Goal: Task Accomplishment & Management: Use online tool/utility

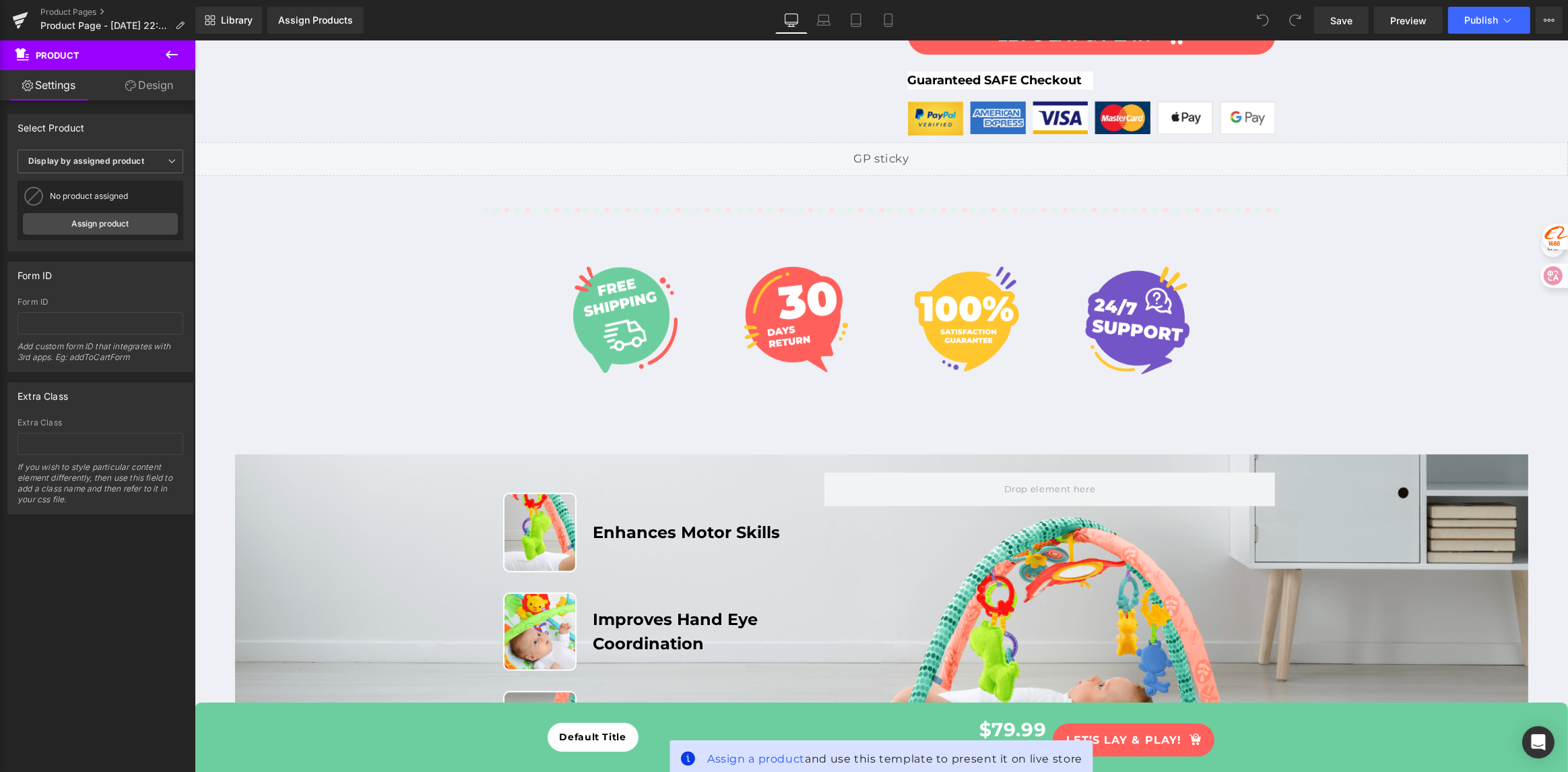
scroll to position [668, 0]
drag, startPoint x: 314, startPoint y: 361, endPoint x: 622, endPoint y: 361, distance: 308.0
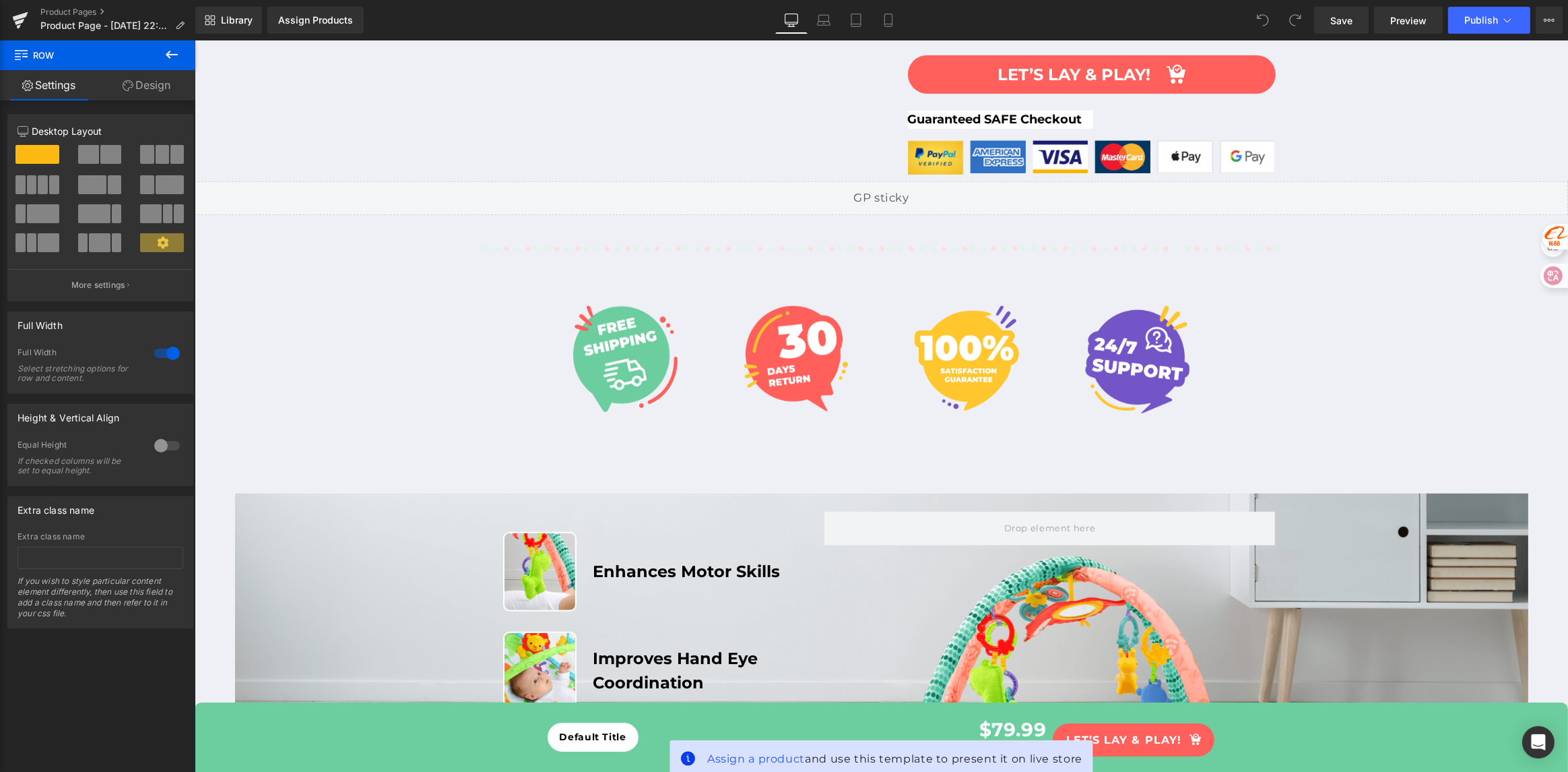
scroll to position [630, 0]
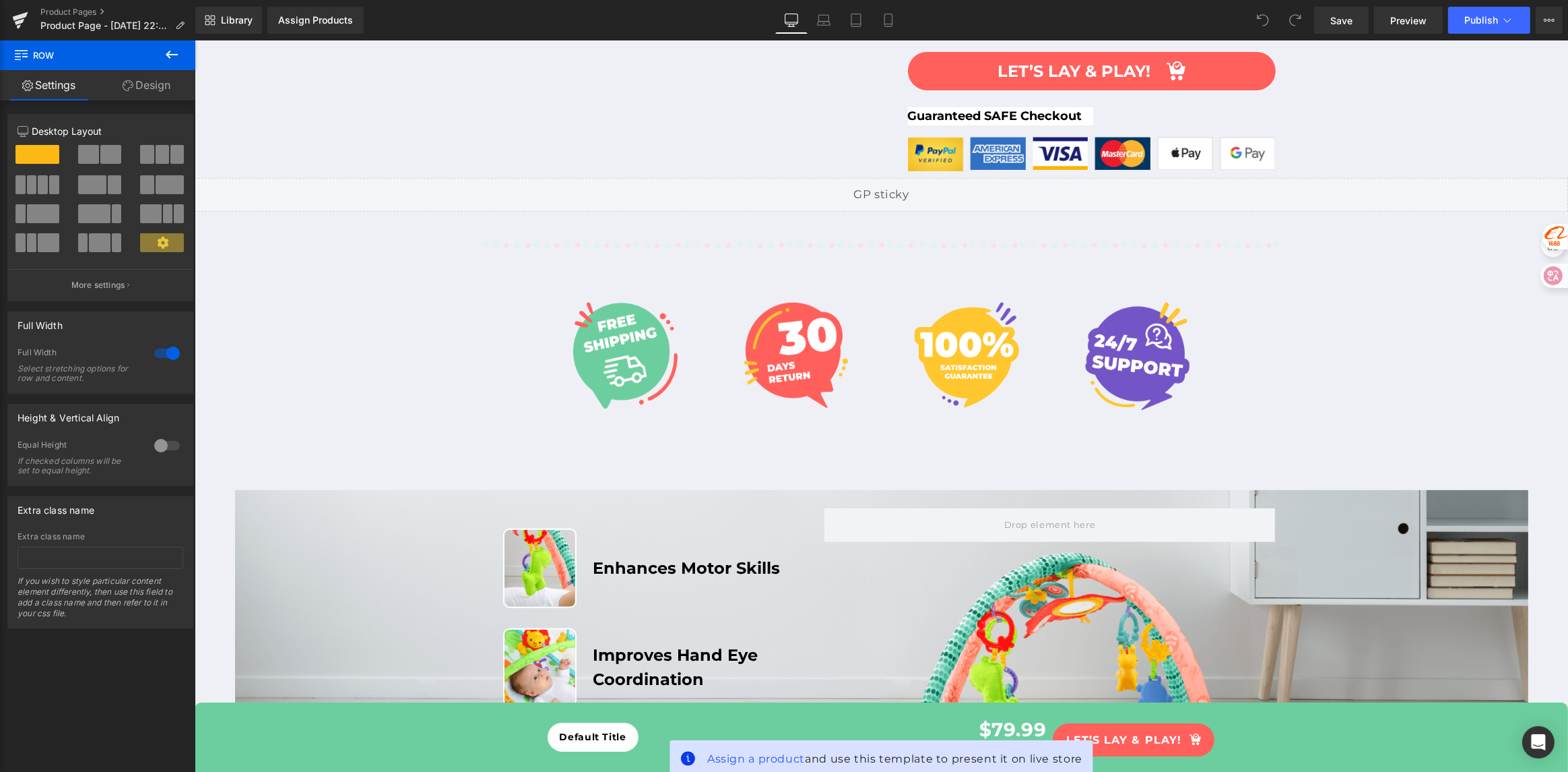
drag, startPoint x: 415, startPoint y: 375, endPoint x: 467, endPoint y: 298, distance: 92.9
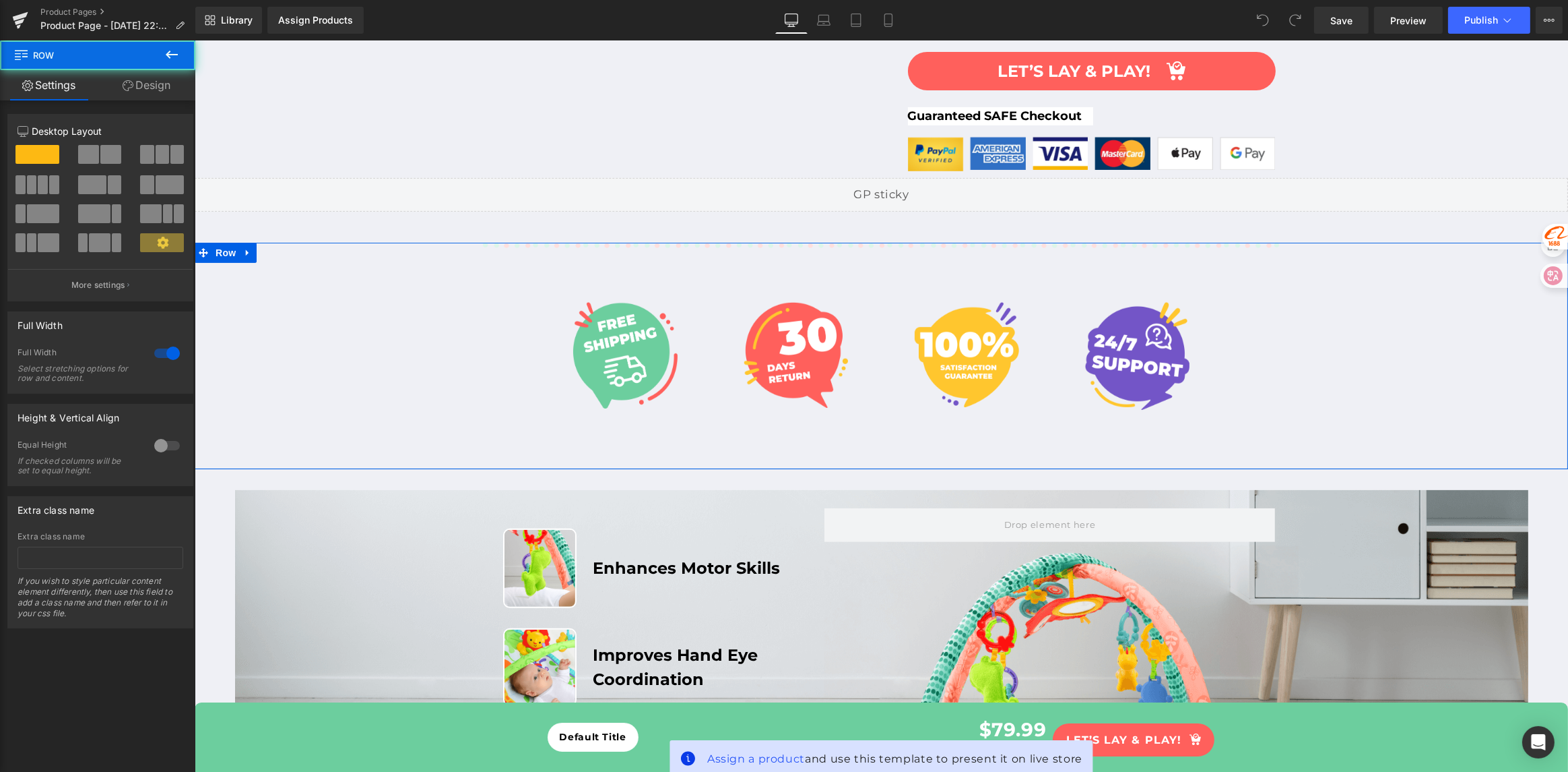
click at [564, 243] on div "Image Image Image Image Row Row" at bounding box center [881, 356] width 1374 height 228
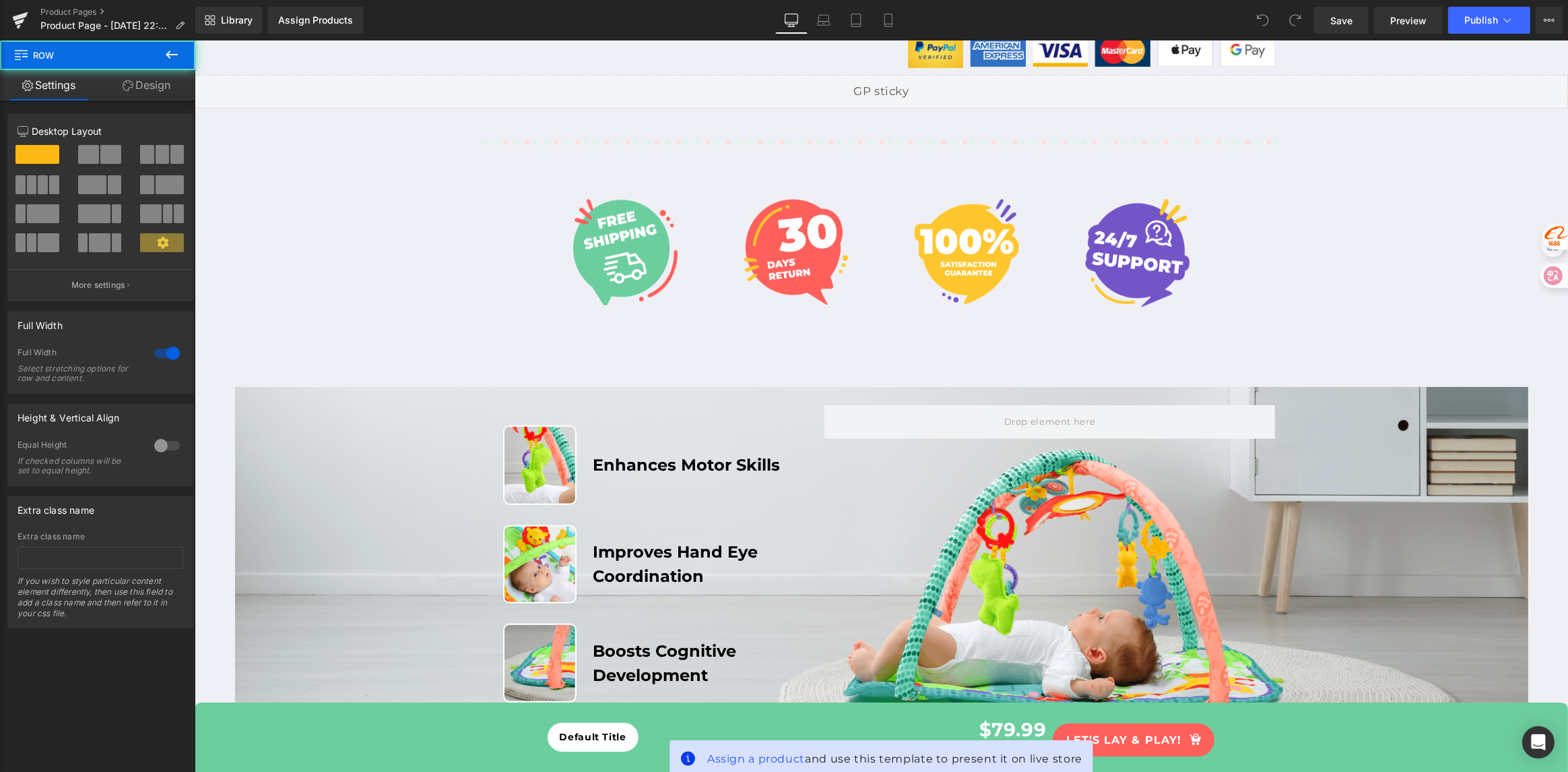
drag, startPoint x: 435, startPoint y: 341, endPoint x: 467, endPoint y: 301, distance: 51.2
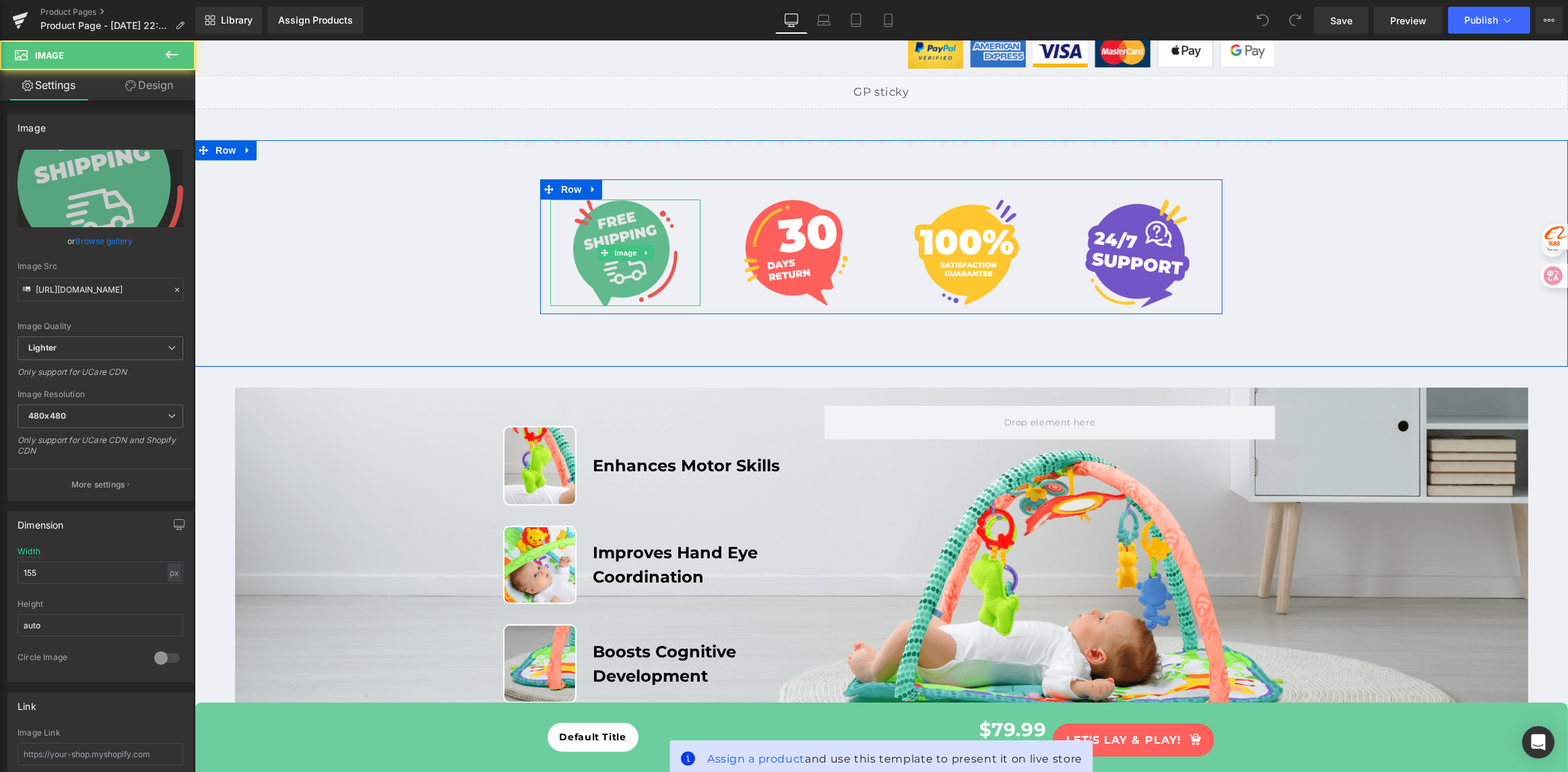
click at [622, 250] on img at bounding box center [624, 253] width 104 height 108
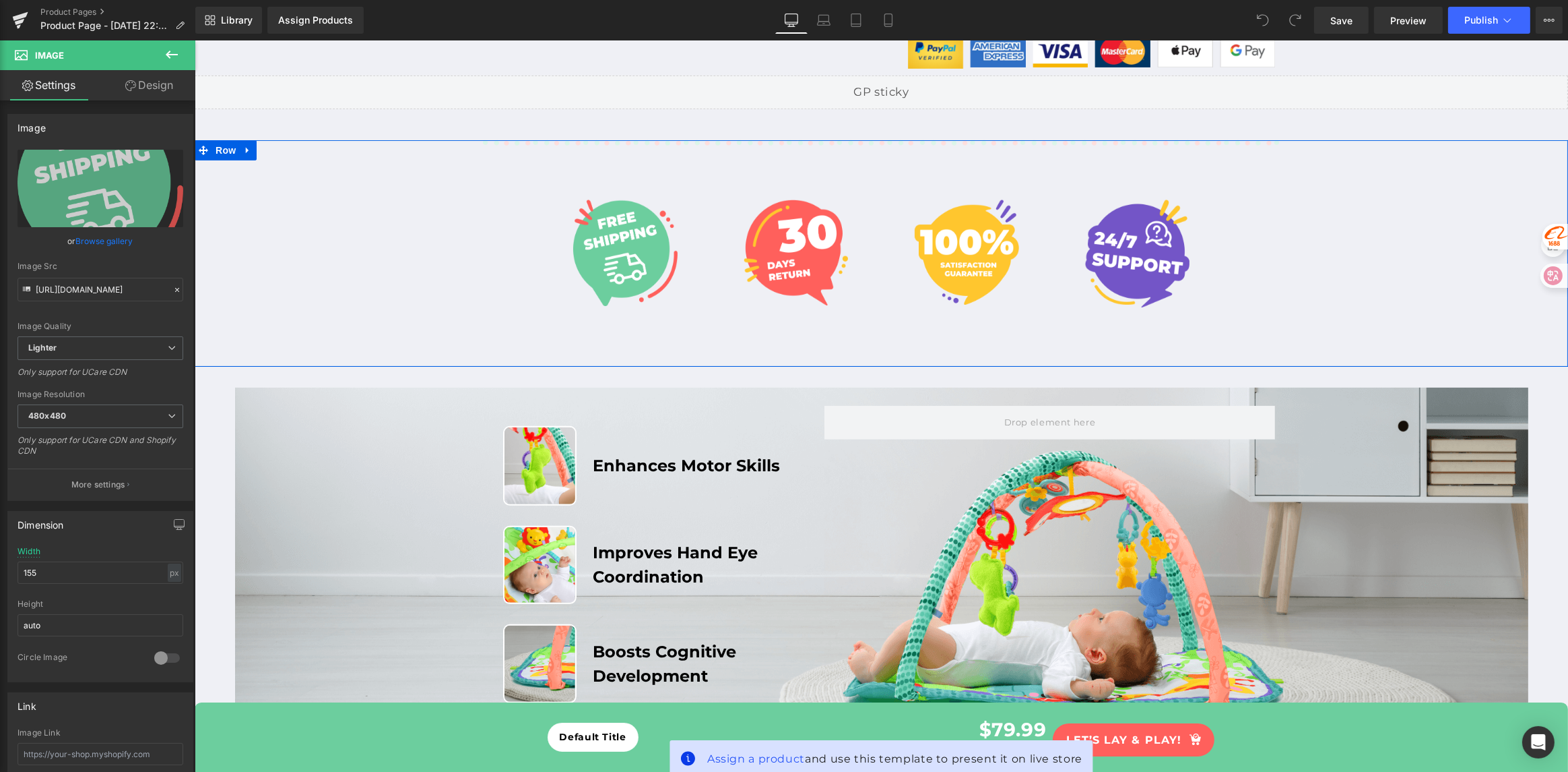
click at [442, 266] on div "Image Image Image Image Row" at bounding box center [881, 247] width 1374 height 136
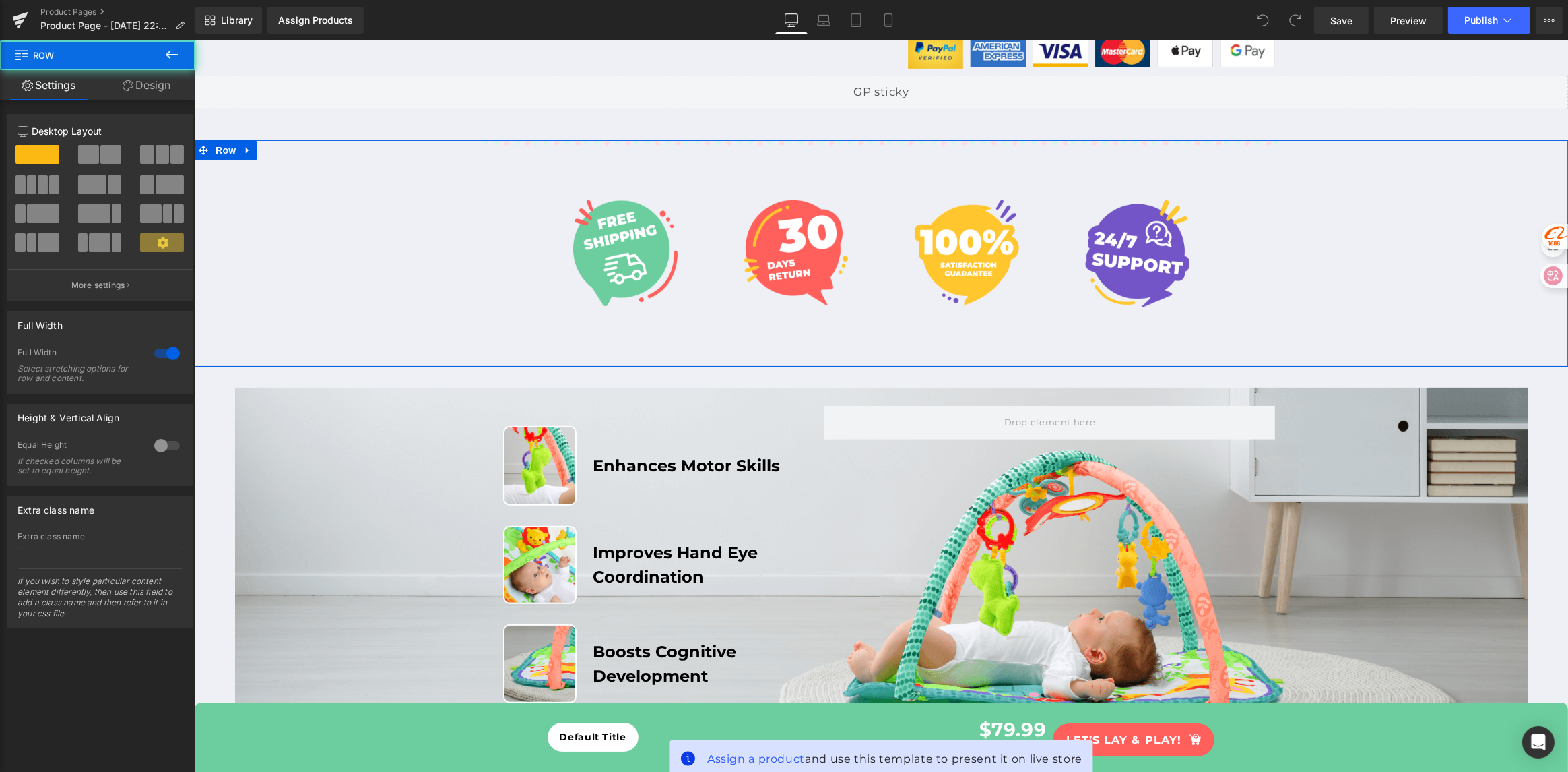
click at [354, 228] on div "Image Image Image Image Row" at bounding box center [881, 247] width 1374 height 136
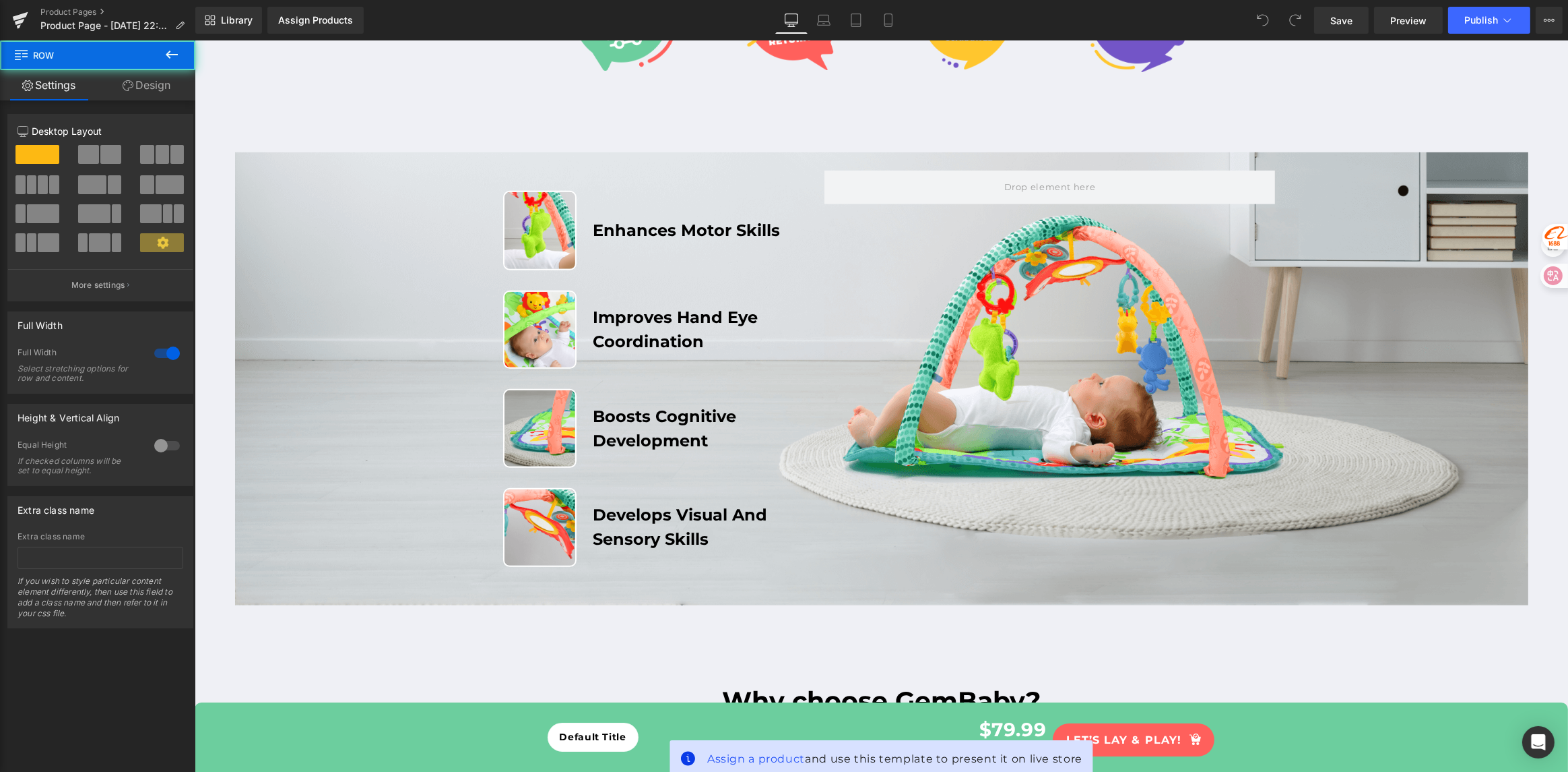
scroll to position [939, 0]
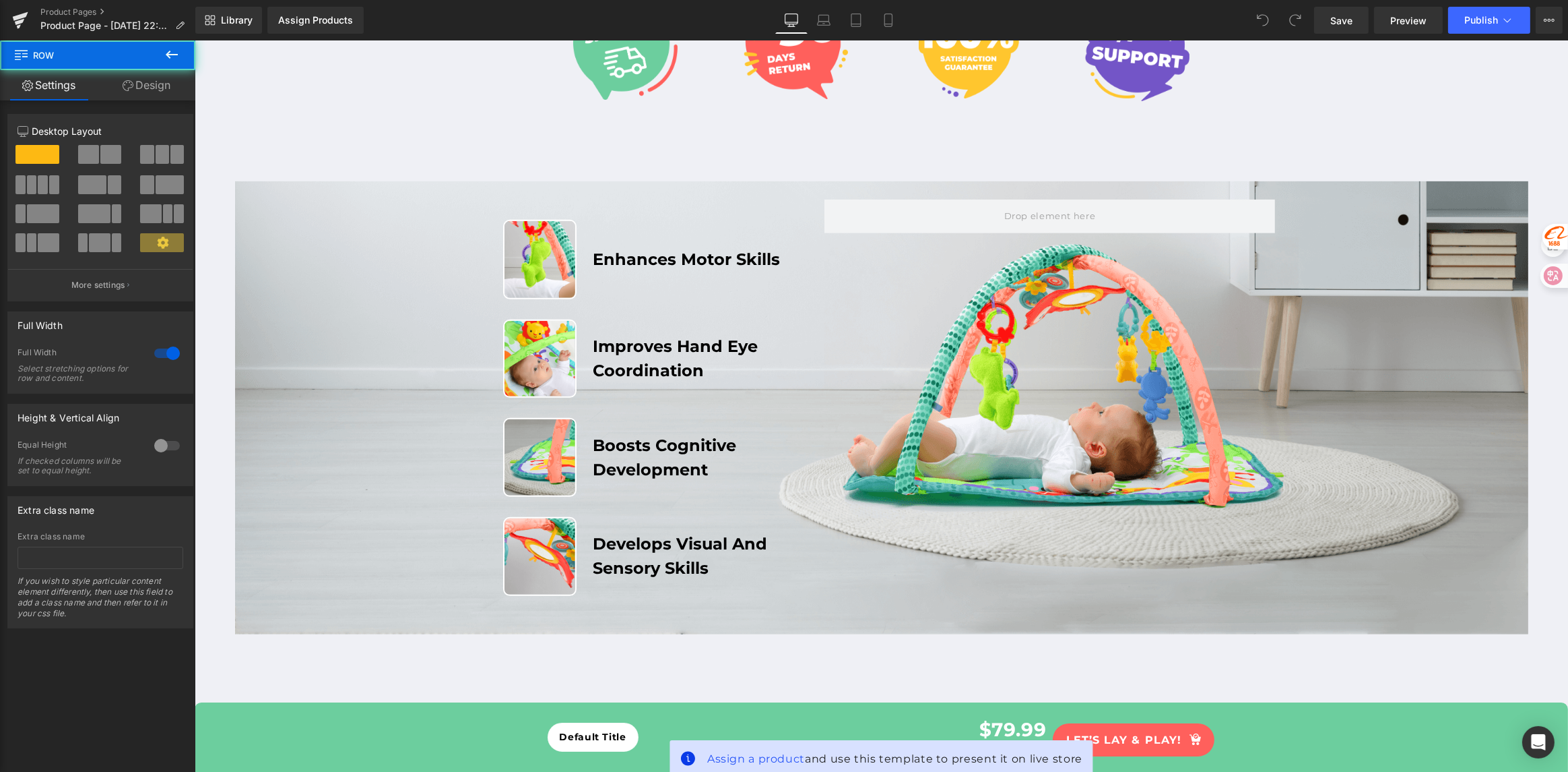
drag, startPoint x: 379, startPoint y: 342, endPoint x: 458, endPoint y: 330, distance: 79.9
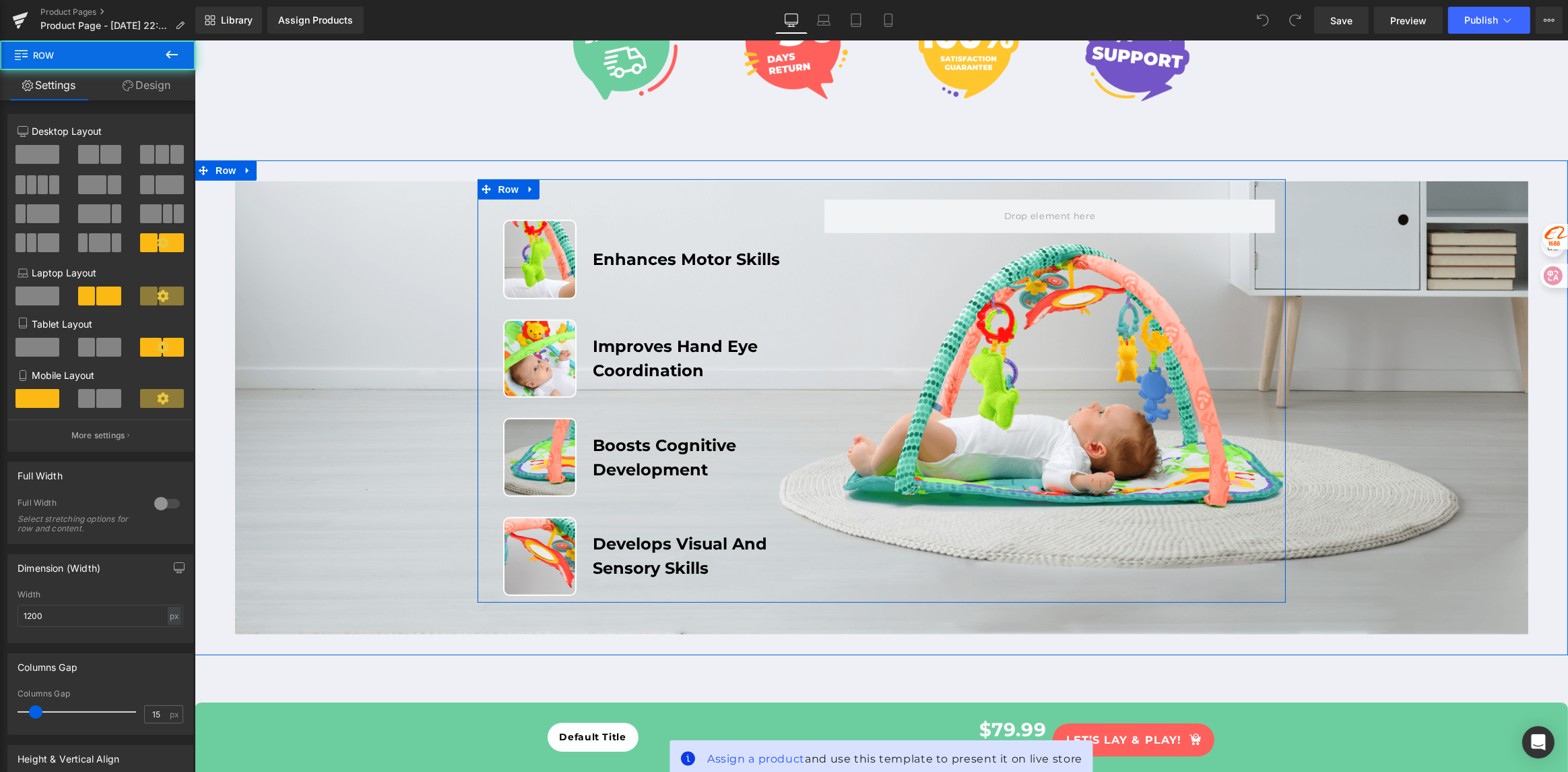
drag, startPoint x: 1102, startPoint y: 376, endPoint x: 1019, endPoint y: 456, distance: 115.3
click at [1019, 456] on div "Image Enhances Motor Skills Heading Row Image Improves Hand Eye Coordination He…" at bounding box center [881, 390] width 808 height 423
click at [1046, 419] on div "Image Enhances Motor Skills Heading Row Image Improves Hand Eye Coordination He…" at bounding box center [881, 390] width 808 height 423
drag, startPoint x: 1020, startPoint y: 445, endPoint x: 1036, endPoint y: 483, distance: 41.2
click at [1051, 487] on div "Image Enhances Motor Skills Heading Row Image Improves Hand Eye Coordination He…" at bounding box center [881, 390] width 808 height 423
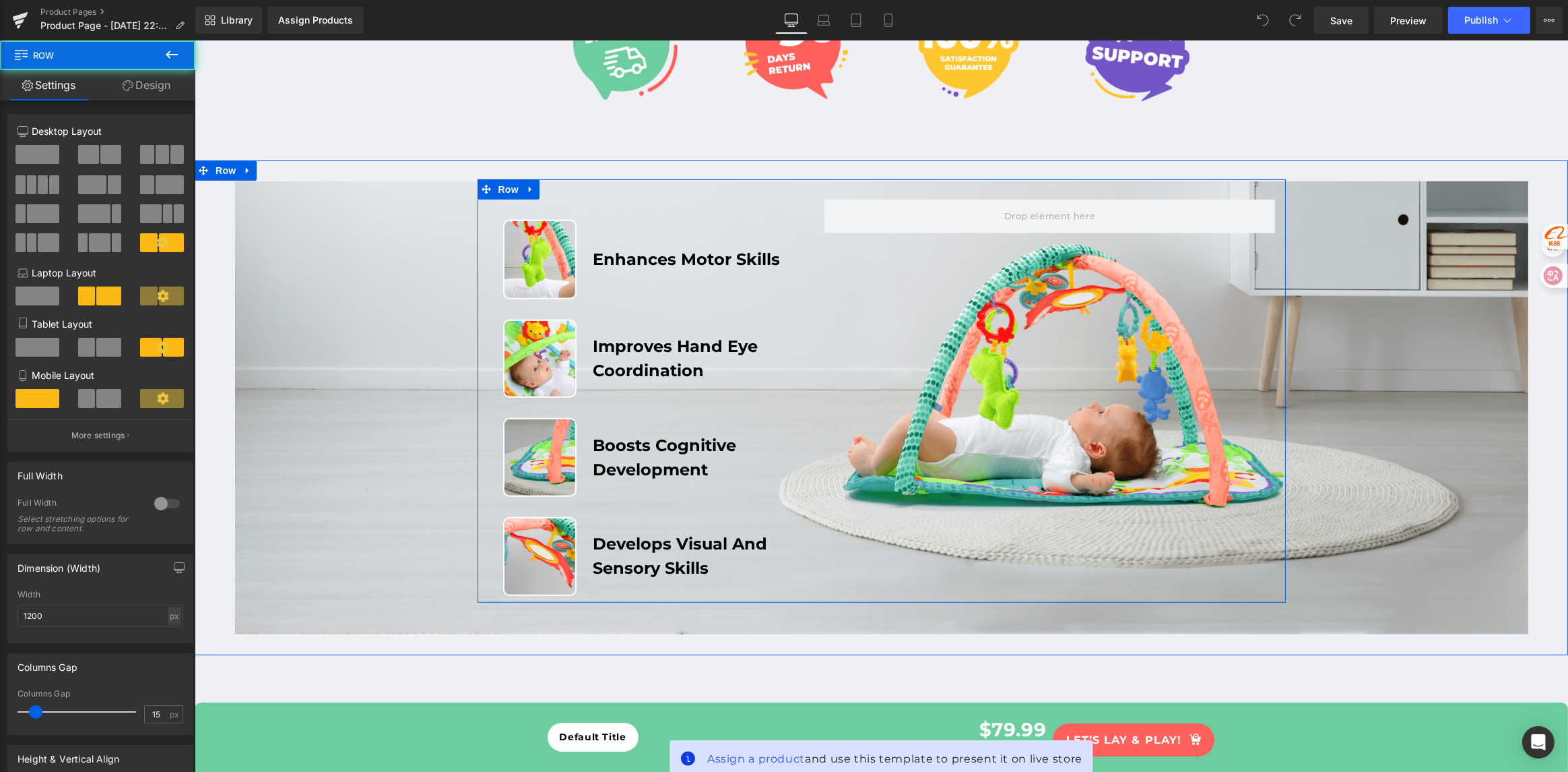
click at [1023, 474] on div "Image Enhances Motor Skills Heading Row Image Improves Hand Eye Coordination He…" at bounding box center [881, 390] width 808 height 423
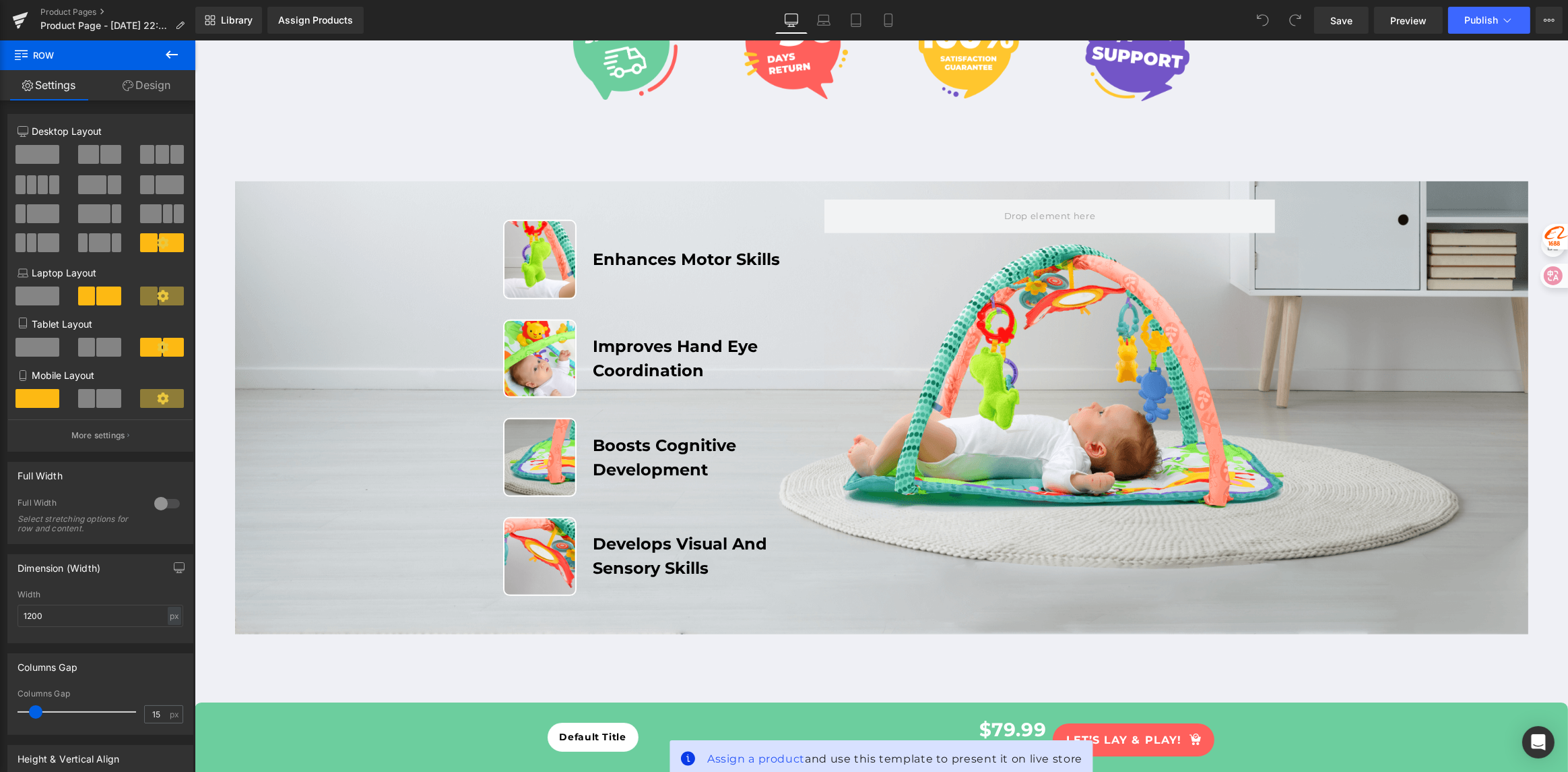
click at [161, 59] on button at bounding box center [172, 56] width 47 height 30
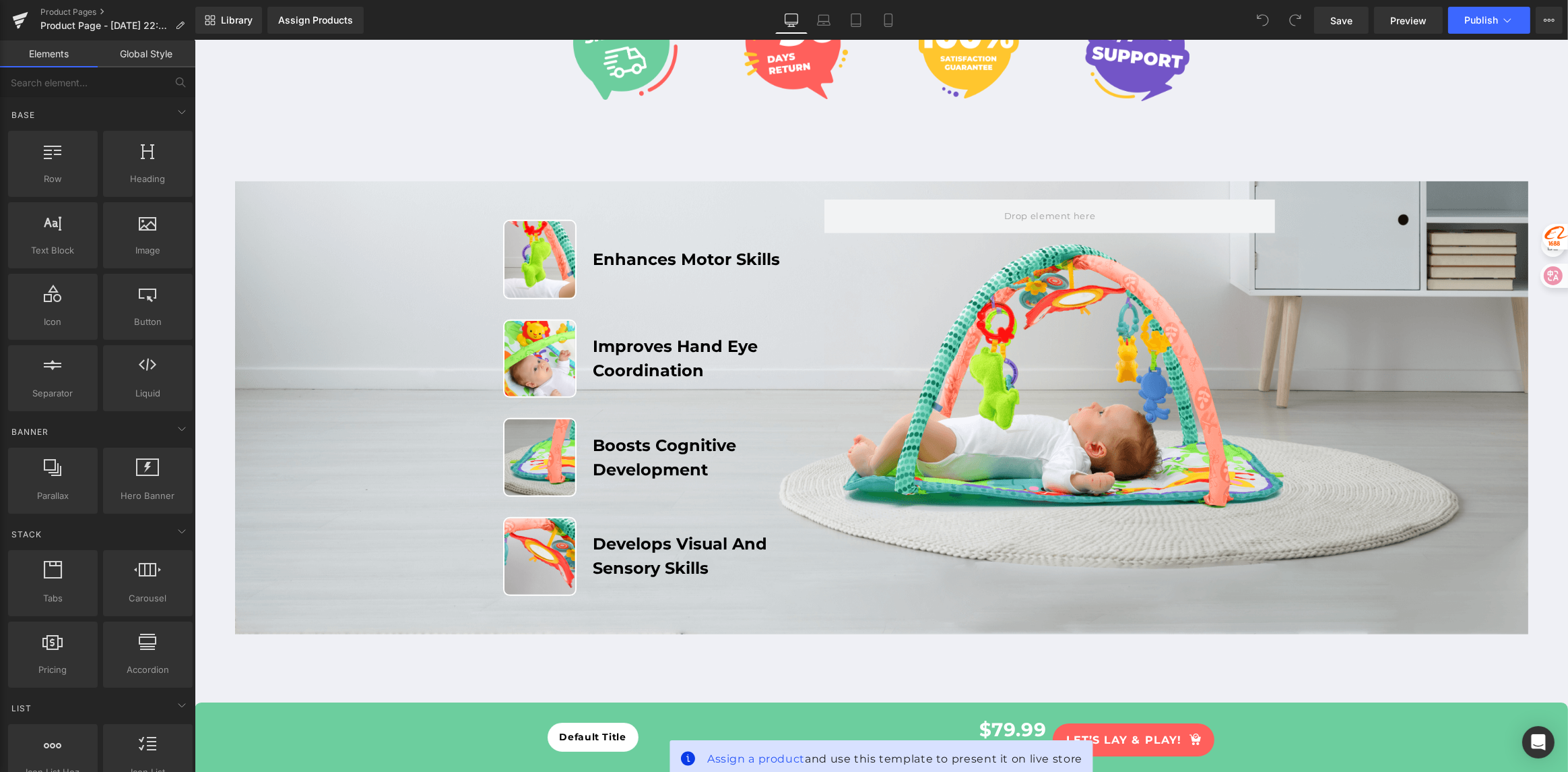
click at [1036, 407] on div "Image Enhances Motor Skills Heading Row Image Improves Hand Eye Coordination He…" at bounding box center [881, 390] width 808 height 423
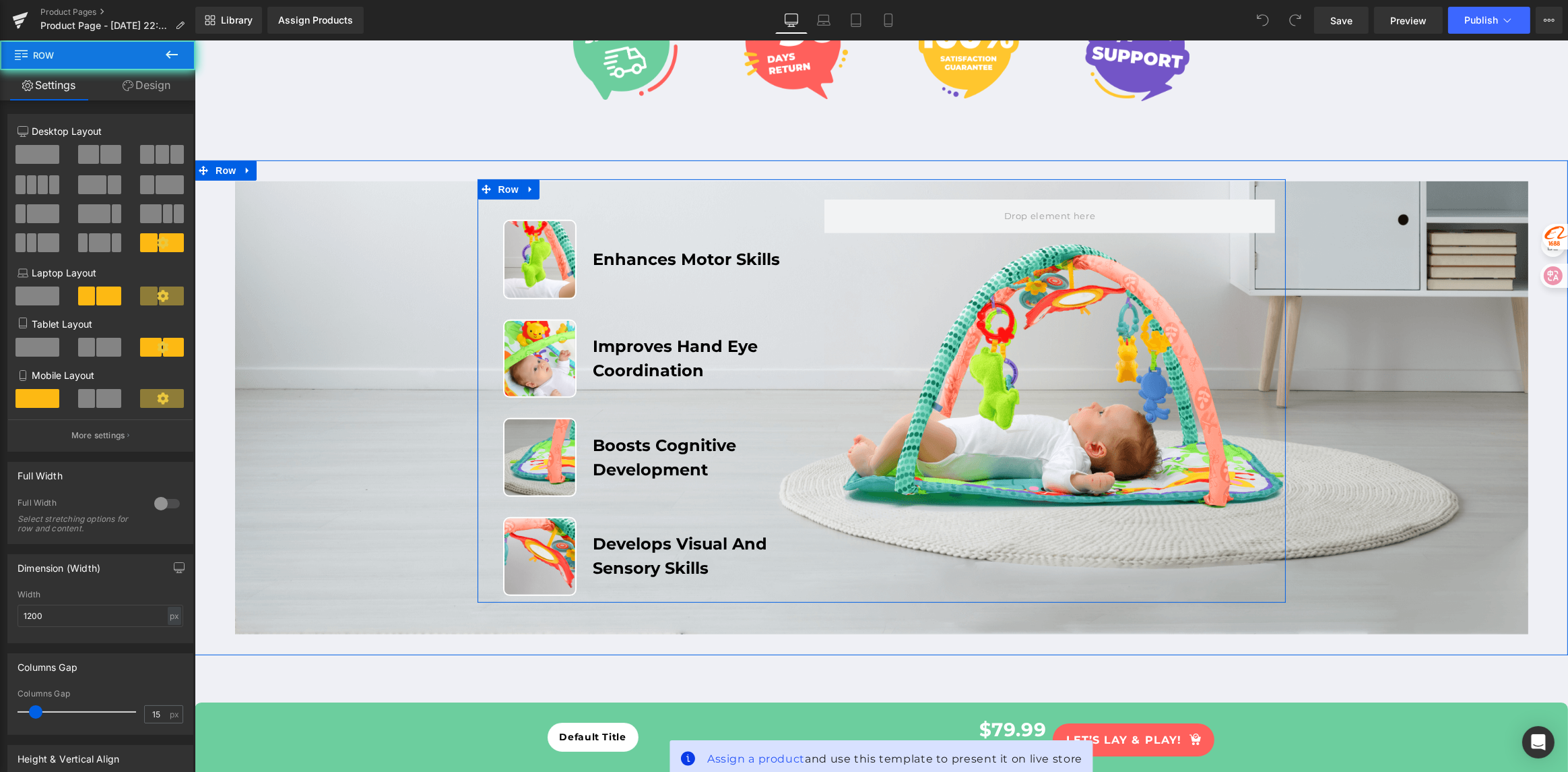
click at [1036, 407] on div "Image Enhances Motor Skills Heading Row Image Improves Hand Eye Coordination He…" at bounding box center [881, 390] width 808 height 423
click at [977, 414] on div "Image Enhances Motor Skills Heading Row Image Improves Hand Eye Coordination He…" at bounding box center [881, 390] width 808 height 423
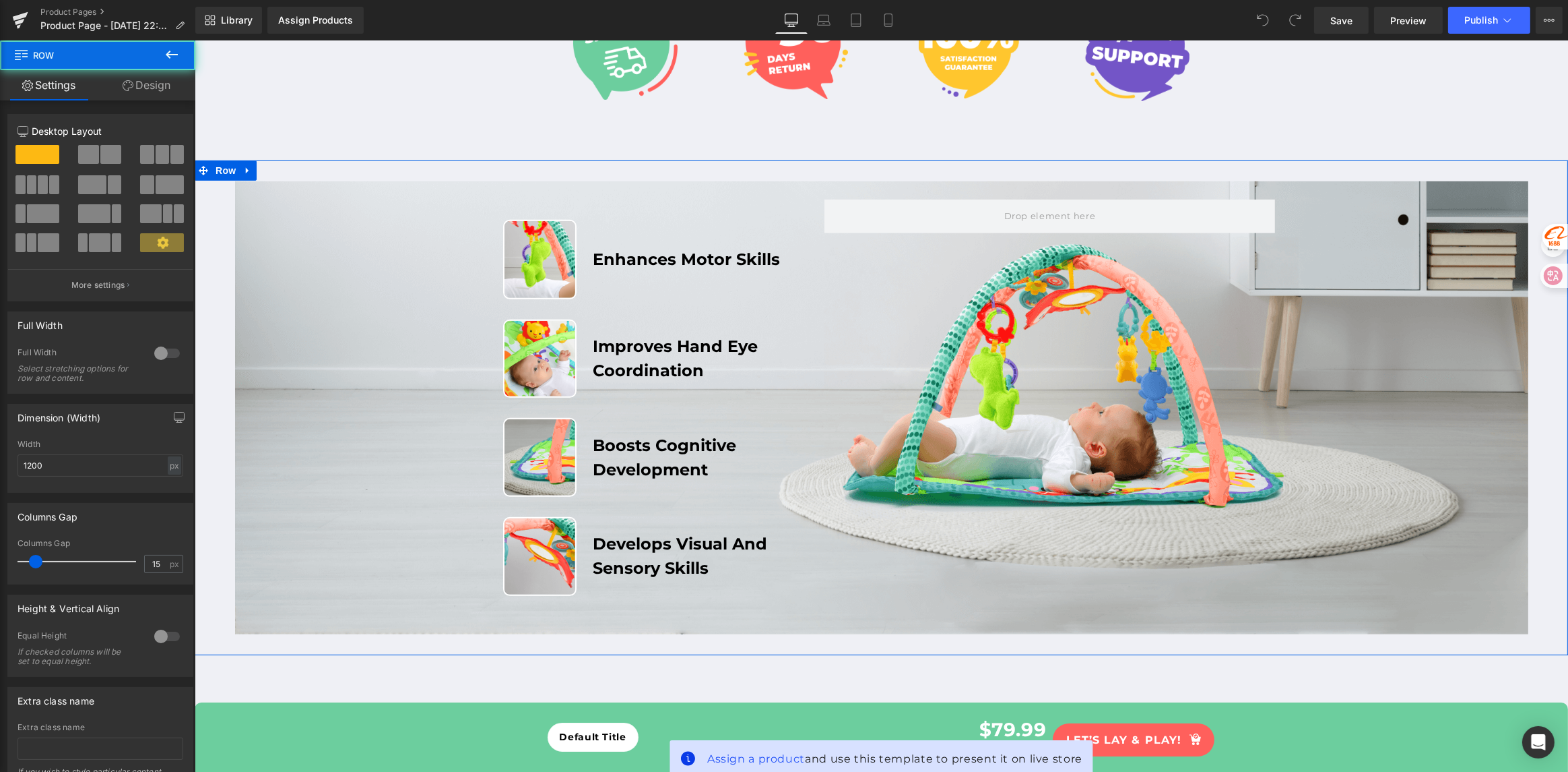
click at [1432, 255] on div "Image Enhances Motor Skills Heading Row Image Improves Hand Eye Coordination He…" at bounding box center [881, 390] width 1374 height 423
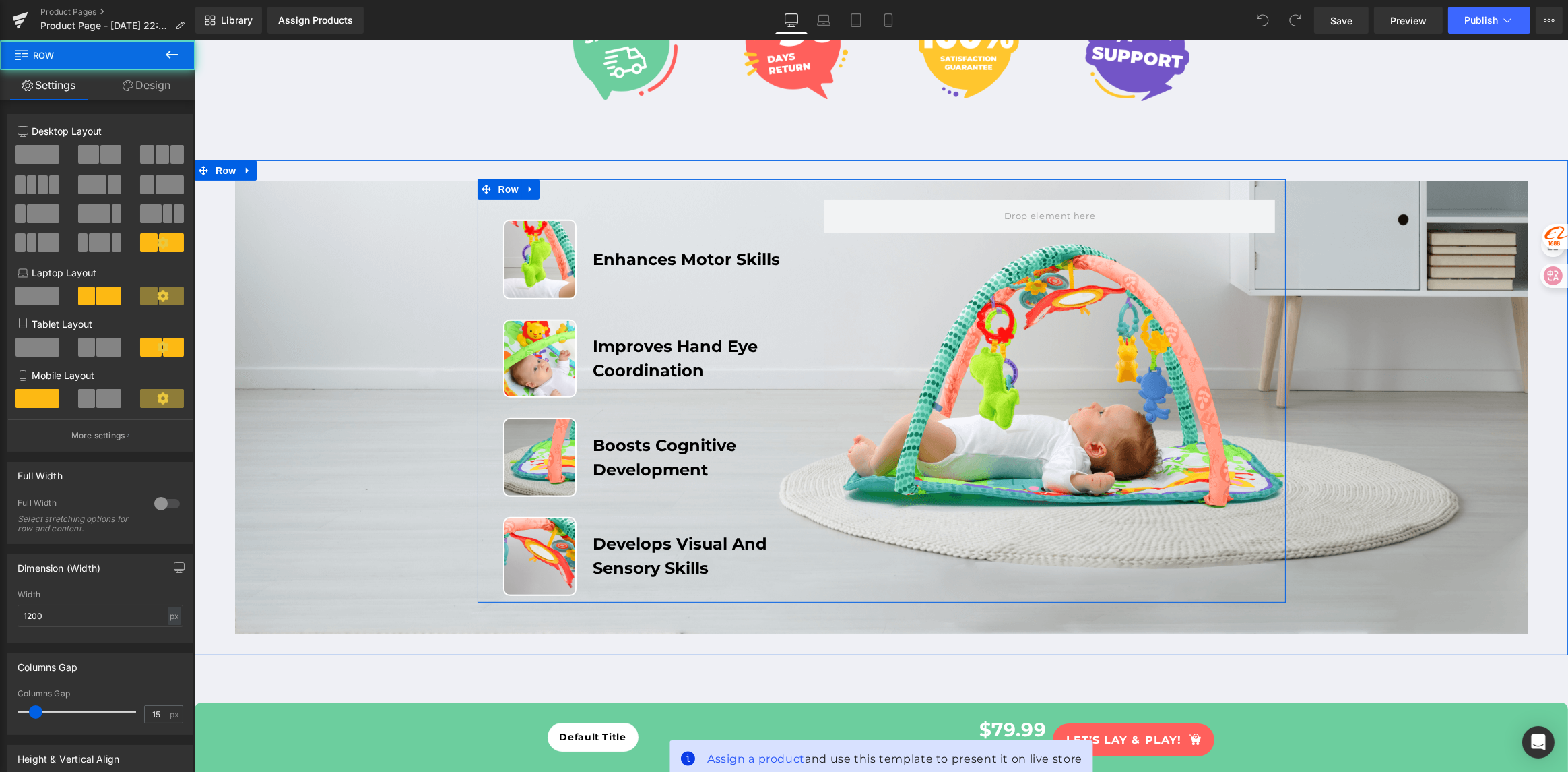
click at [1060, 431] on div "Image Enhances Motor Skills Heading Row Image Improves Hand Eye Coordination He…" at bounding box center [881, 390] width 808 height 423
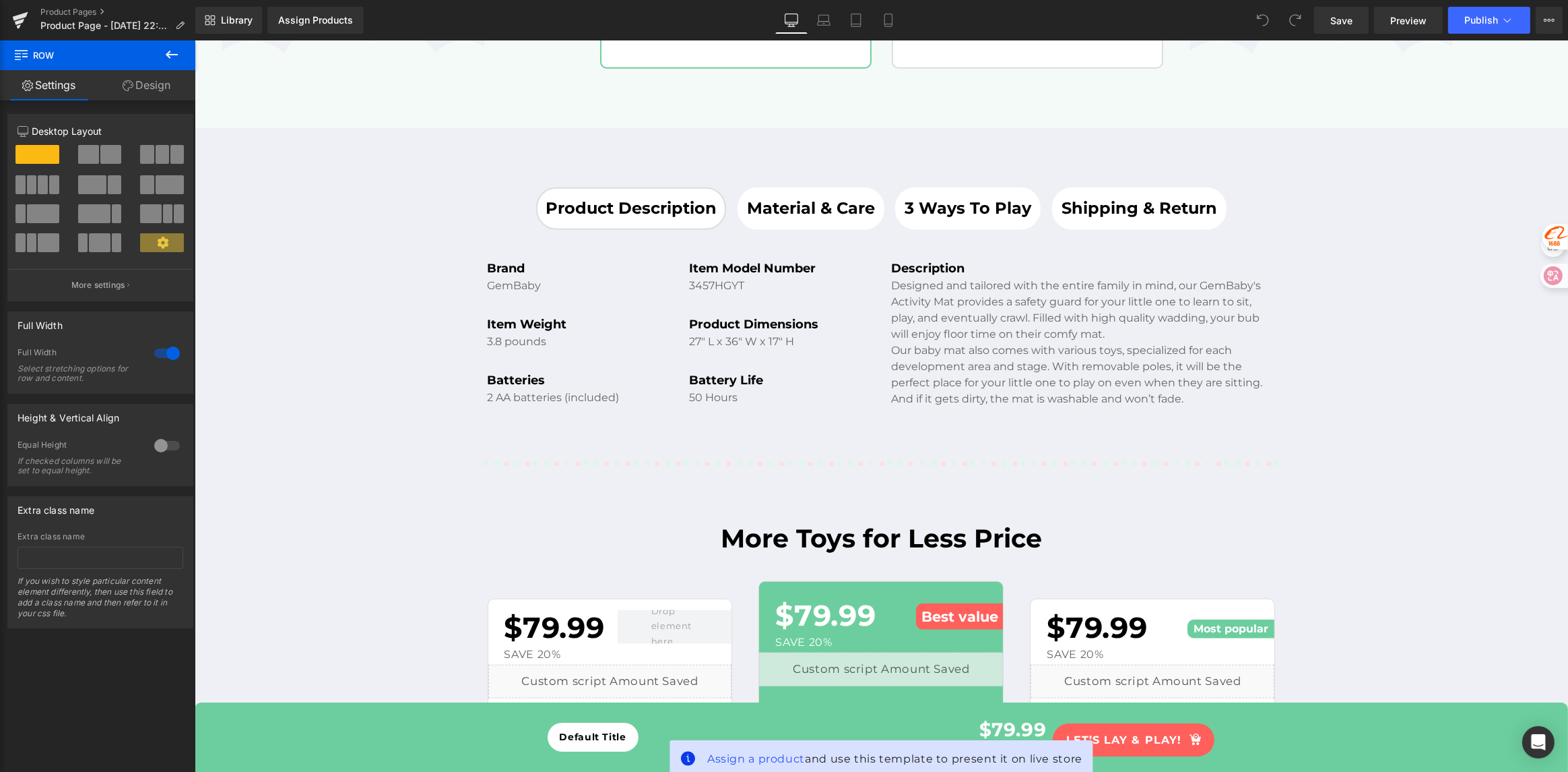
drag, startPoint x: 365, startPoint y: 429, endPoint x: 585, endPoint y: 288, distance: 261.3
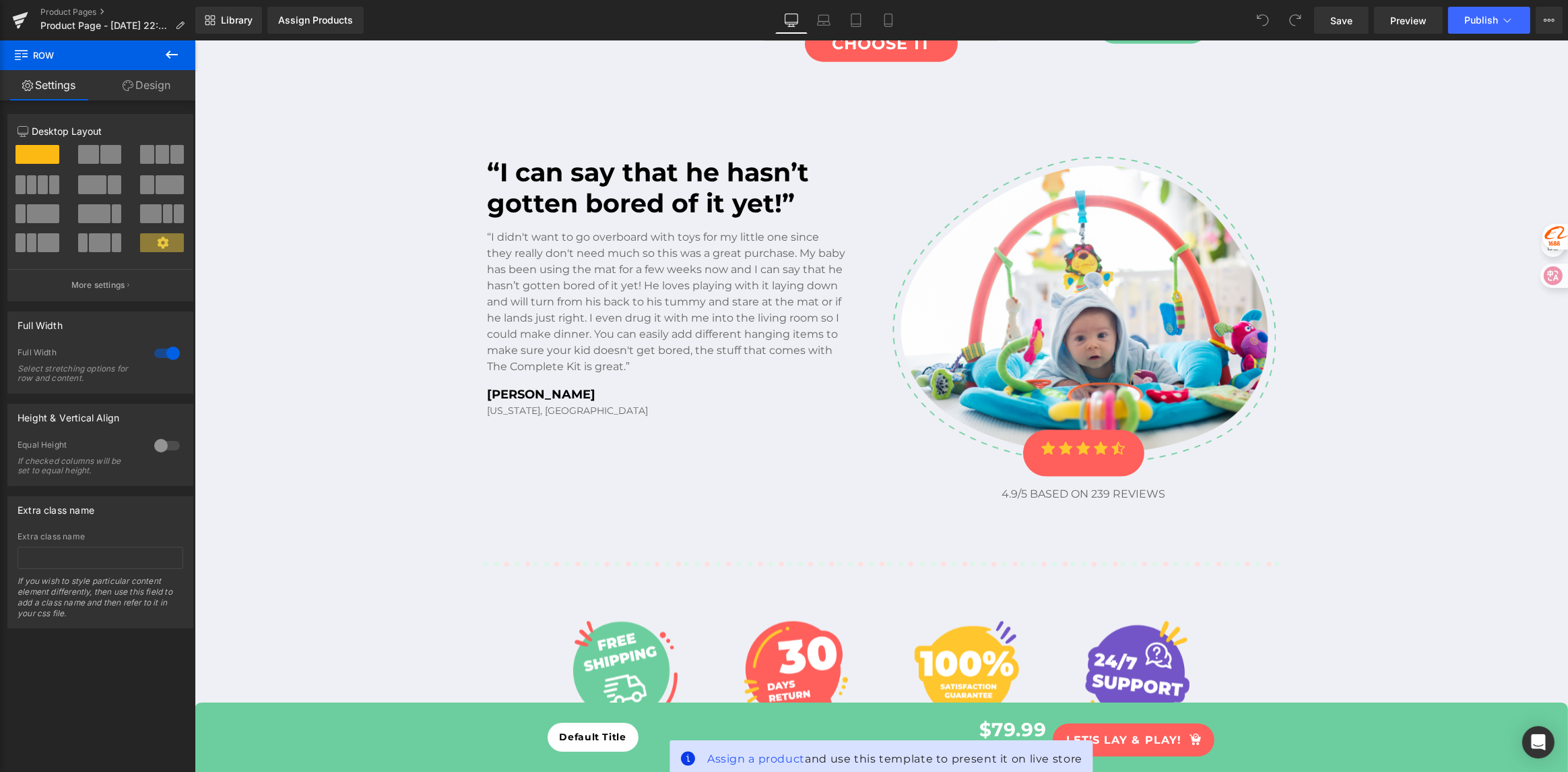
scroll to position [3121, 0]
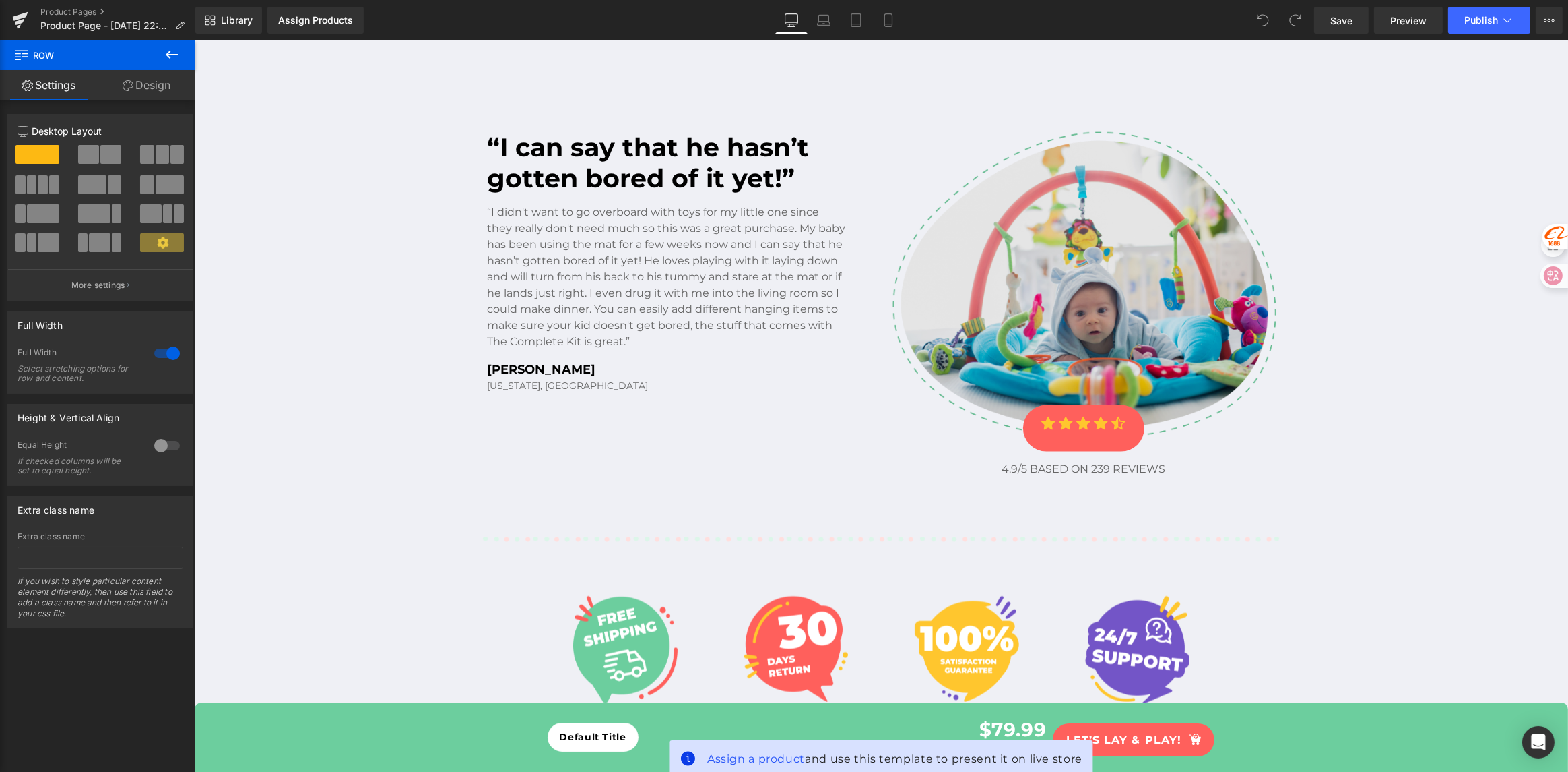
drag, startPoint x: 399, startPoint y: 317, endPoint x: 945, endPoint y: 303, distance: 546.2
click at [1148, 298] on img at bounding box center [1083, 285] width 384 height 307
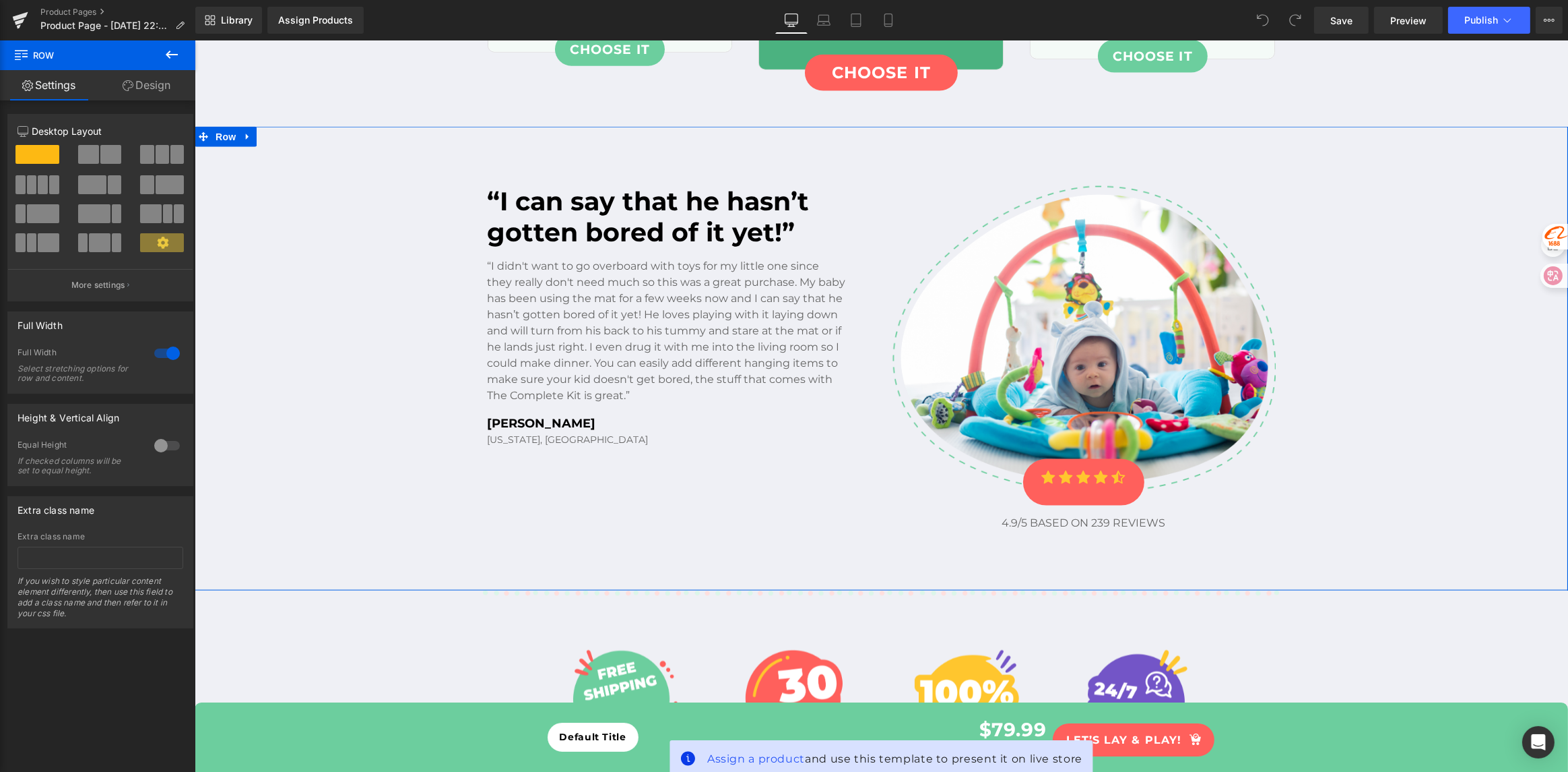
scroll to position [3102, 0]
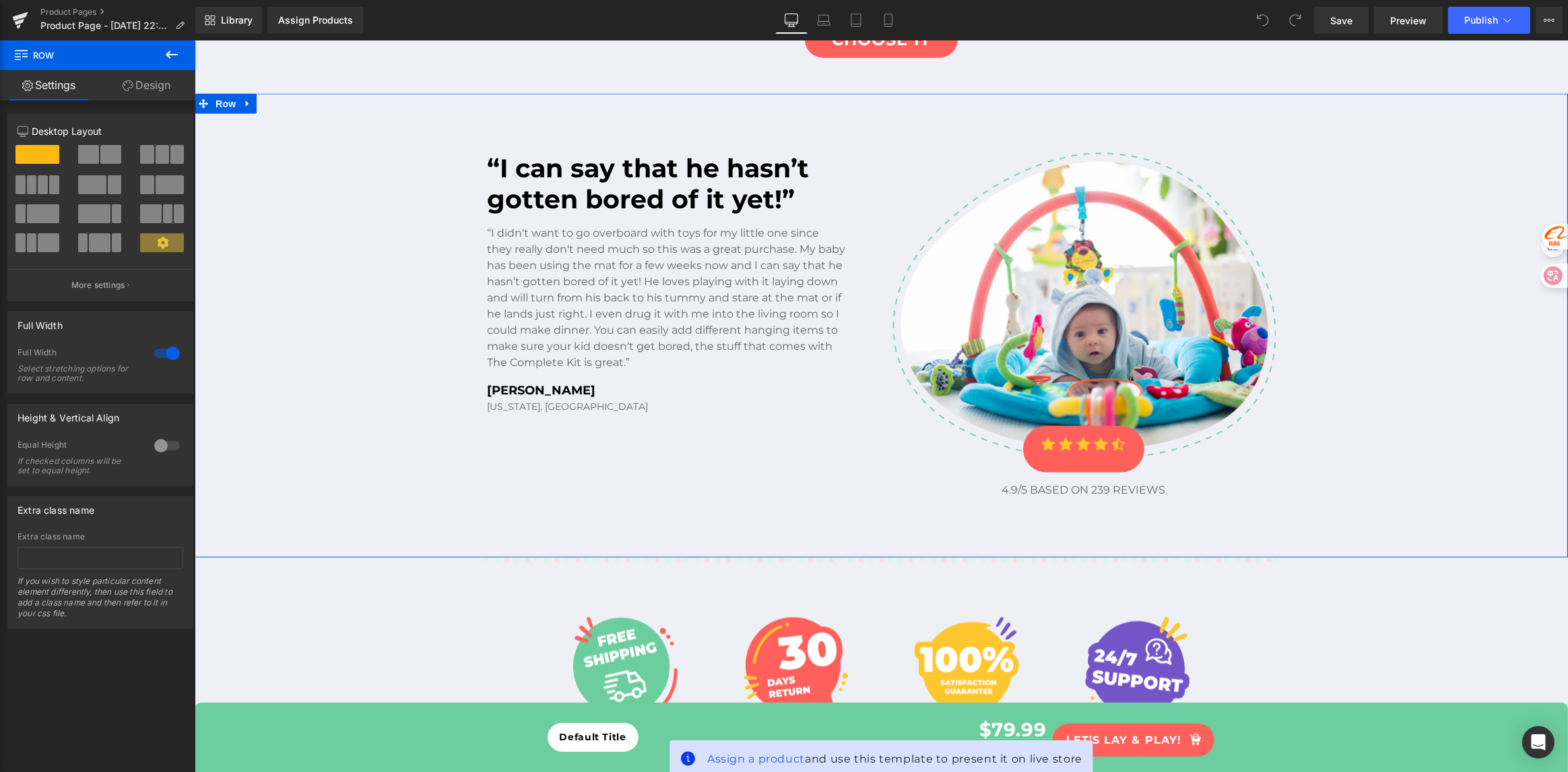
drag, startPoint x: 392, startPoint y: 300, endPoint x: 479, endPoint y: 322, distance: 89.7
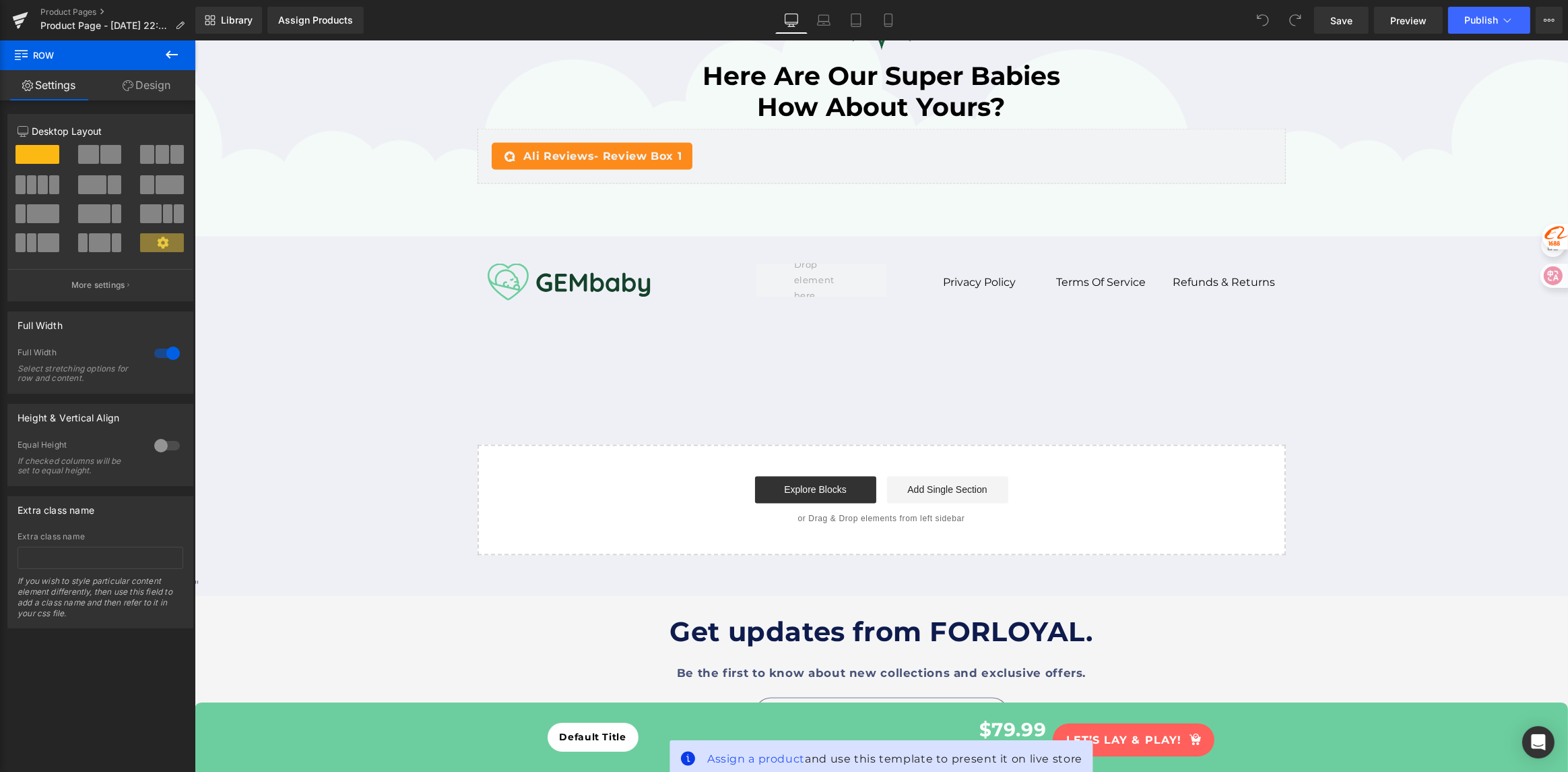
scroll to position [4086, 0]
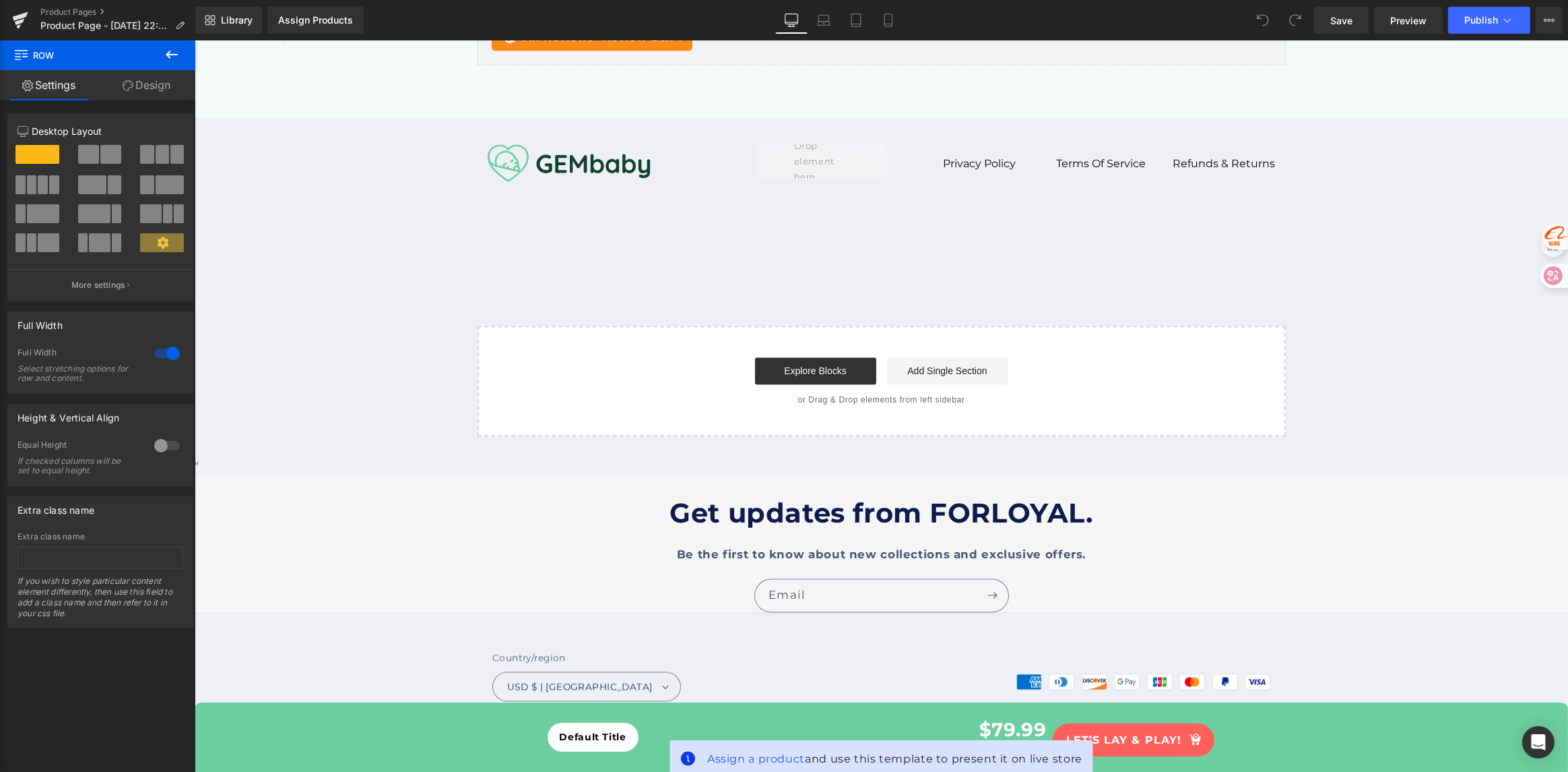
drag, startPoint x: 387, startPoint y: 328, endPoint x: 636, endPoint y: 619, distance: 383.0
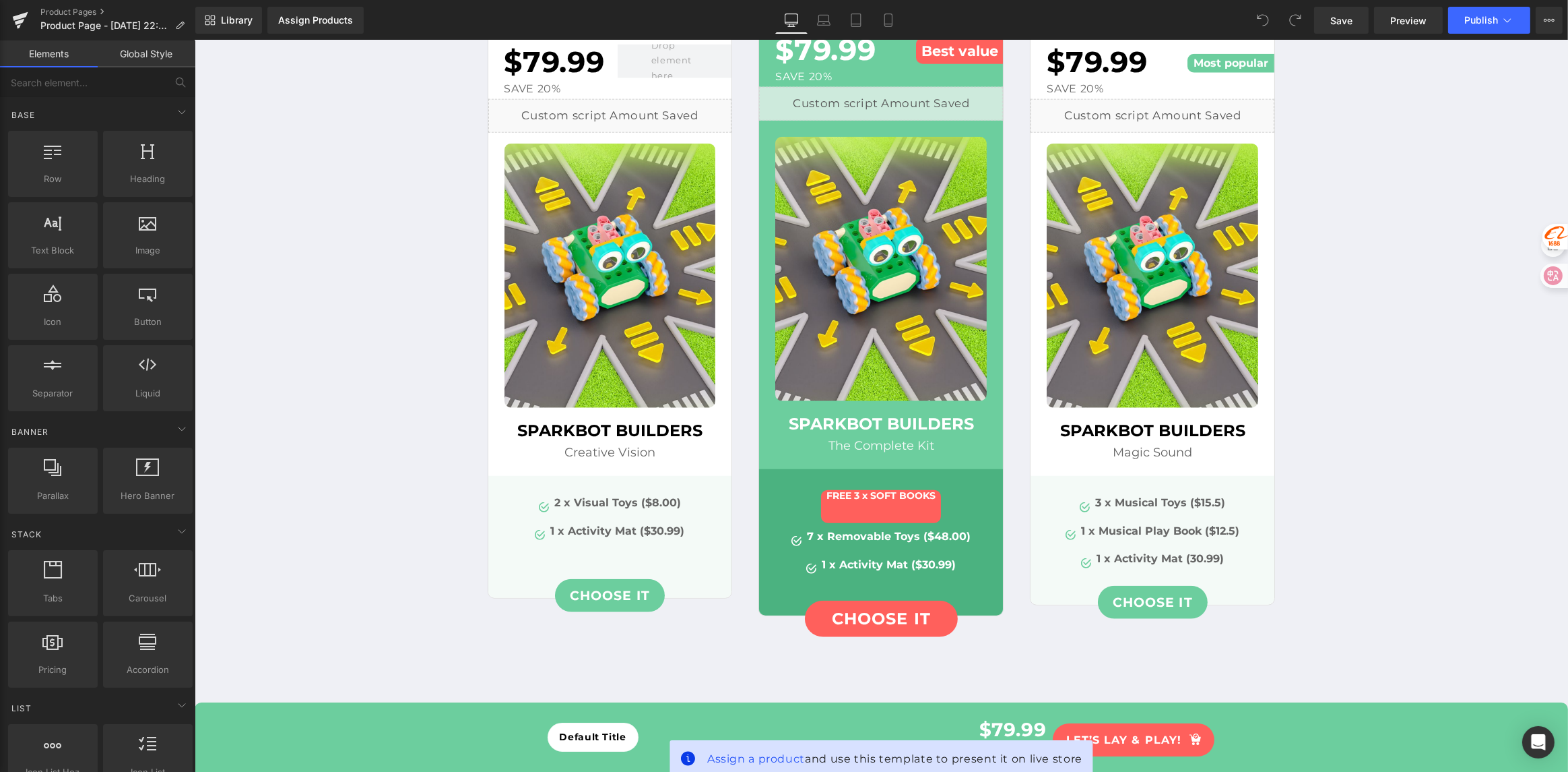
scroll to position [0, 0]
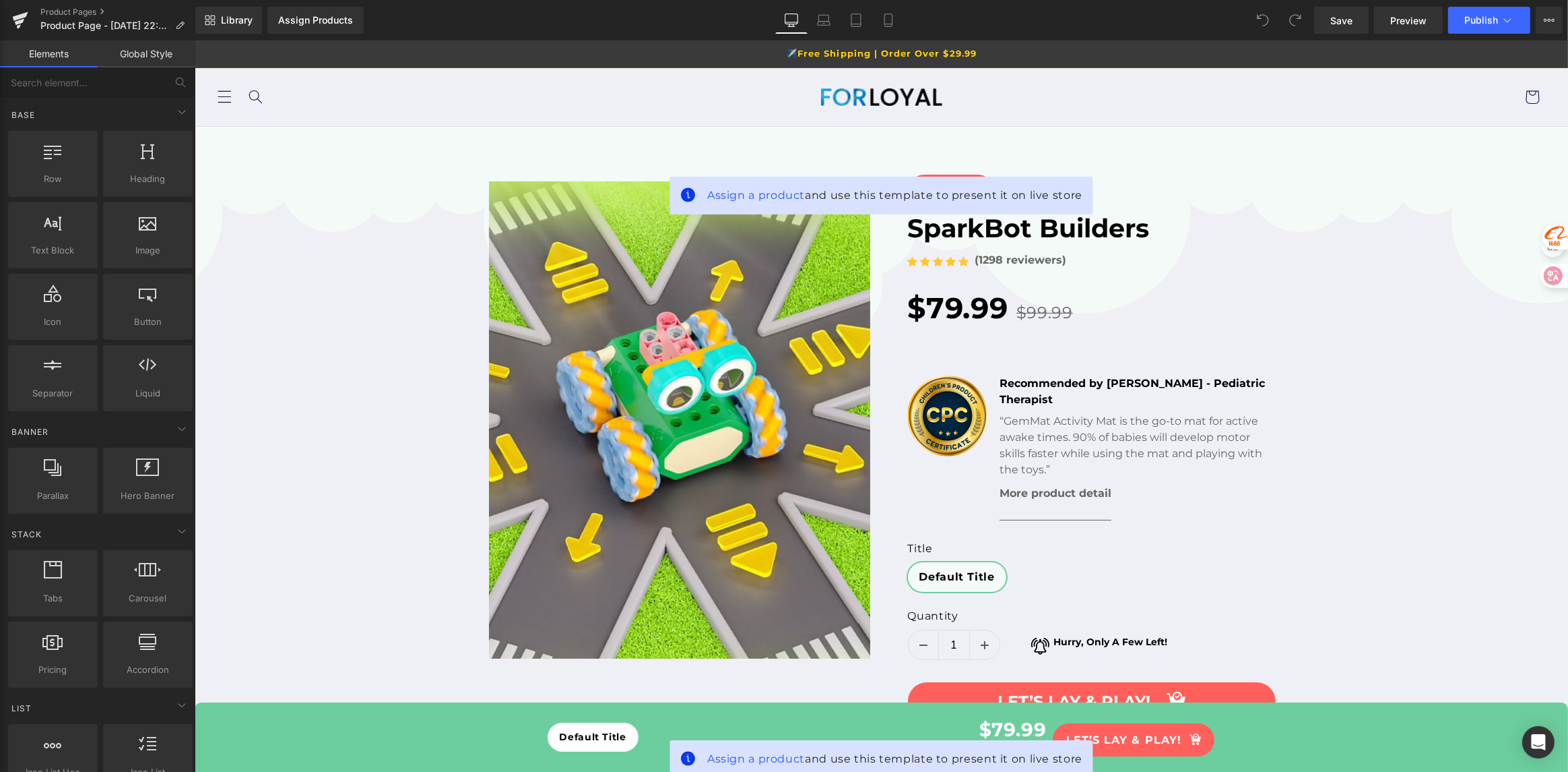
drag, startPoint x: 713, startPoint y: 709, endPoint x: 644, endPoint y: 259, distance: 455.3
click at [886, 27] on icon at bounding box center [888, 20] width 7 height 13
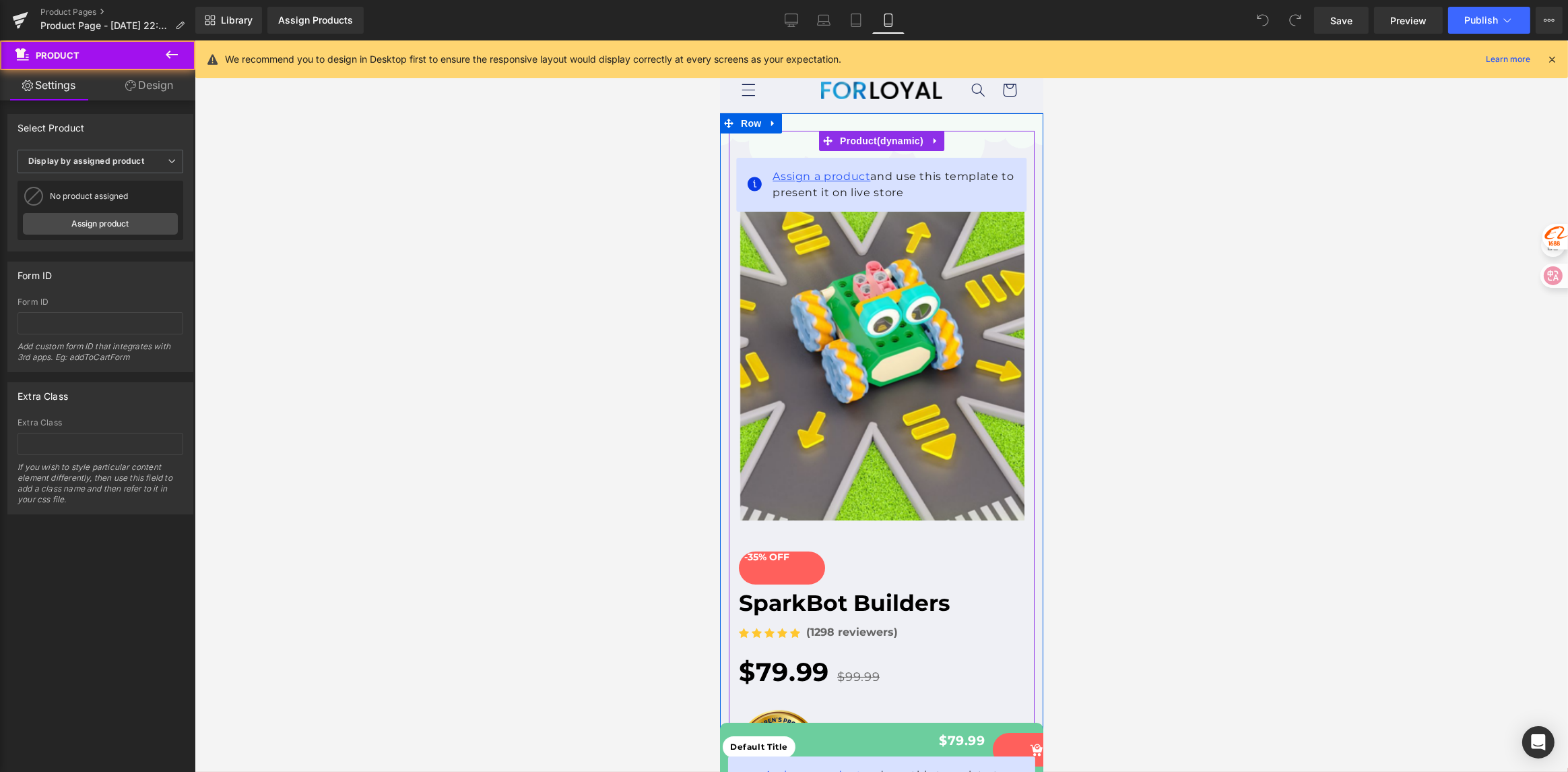
click at [821, 179] on span "Assign a product" at bounding box center [821, 176] width 97 height 13
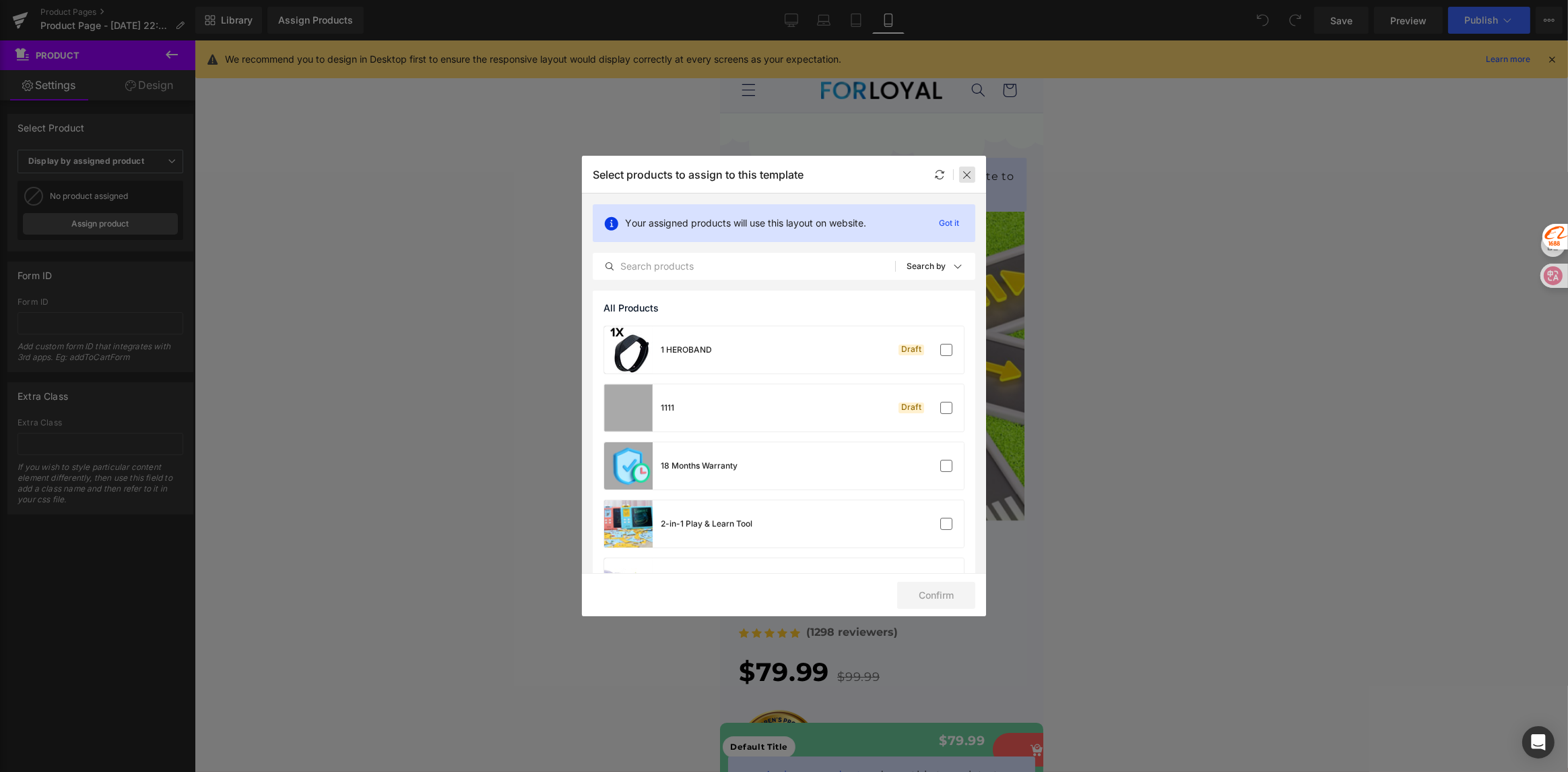
drag, startPoint x: 971, startPoint y: 169, endPoint x: 299, endPoint y: 124, distance: 673.5
click at [971, 169] on icon at bounding box center [967, 174] width 11 height 11
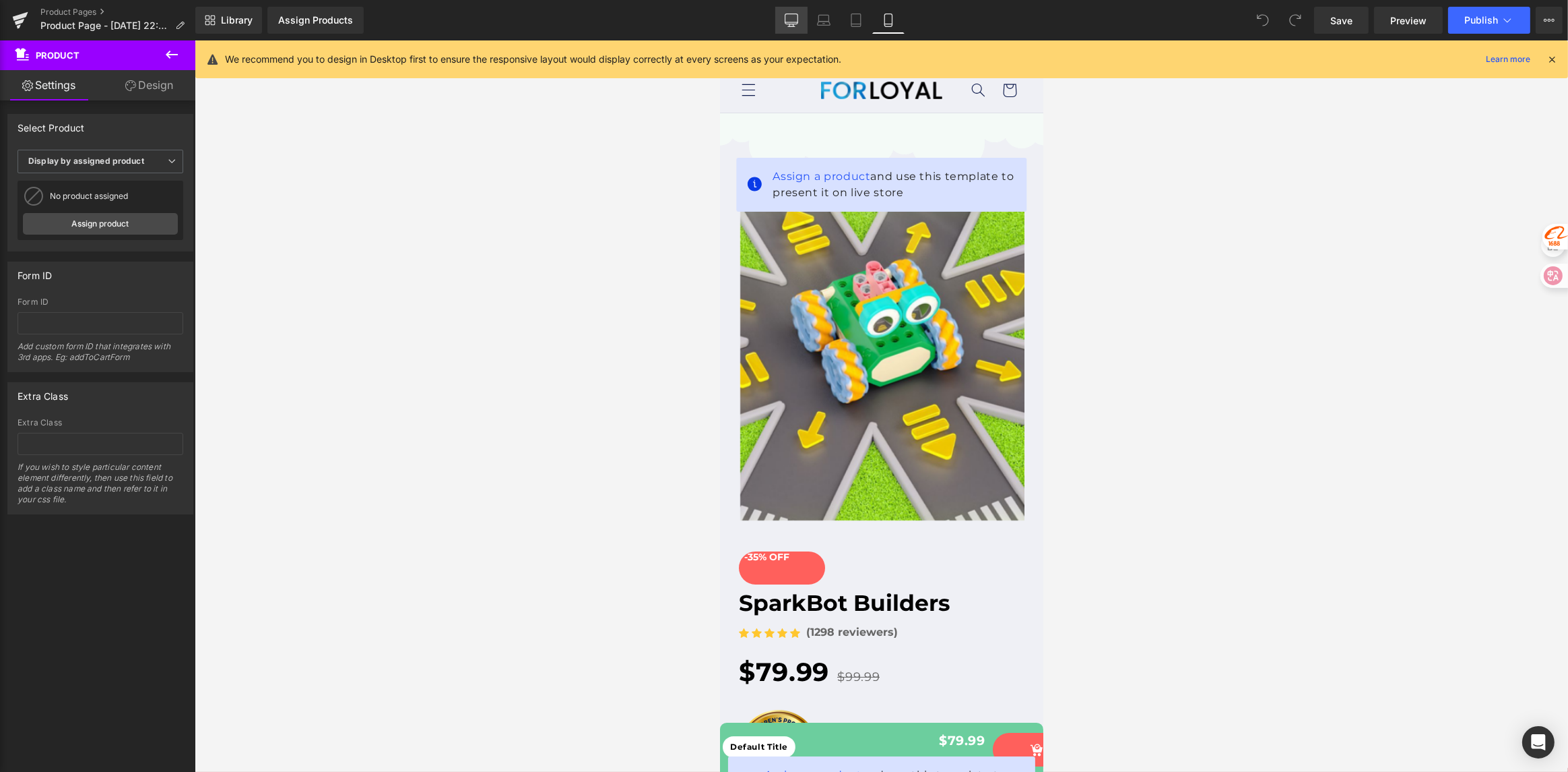
click at [792, 27] on icon at bounding box center [791, 27] width 7 height 0
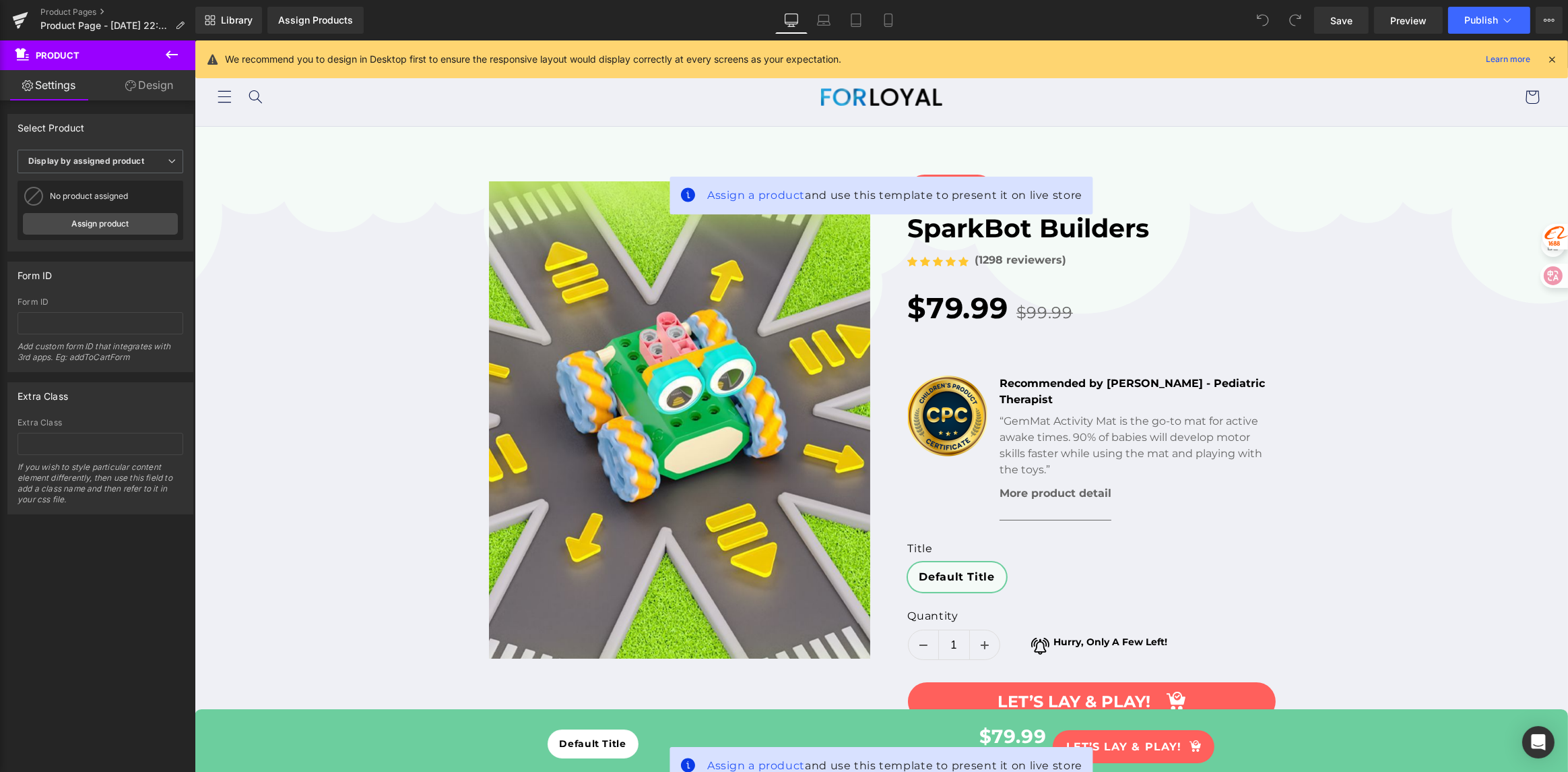
scroll to position [19, 0]
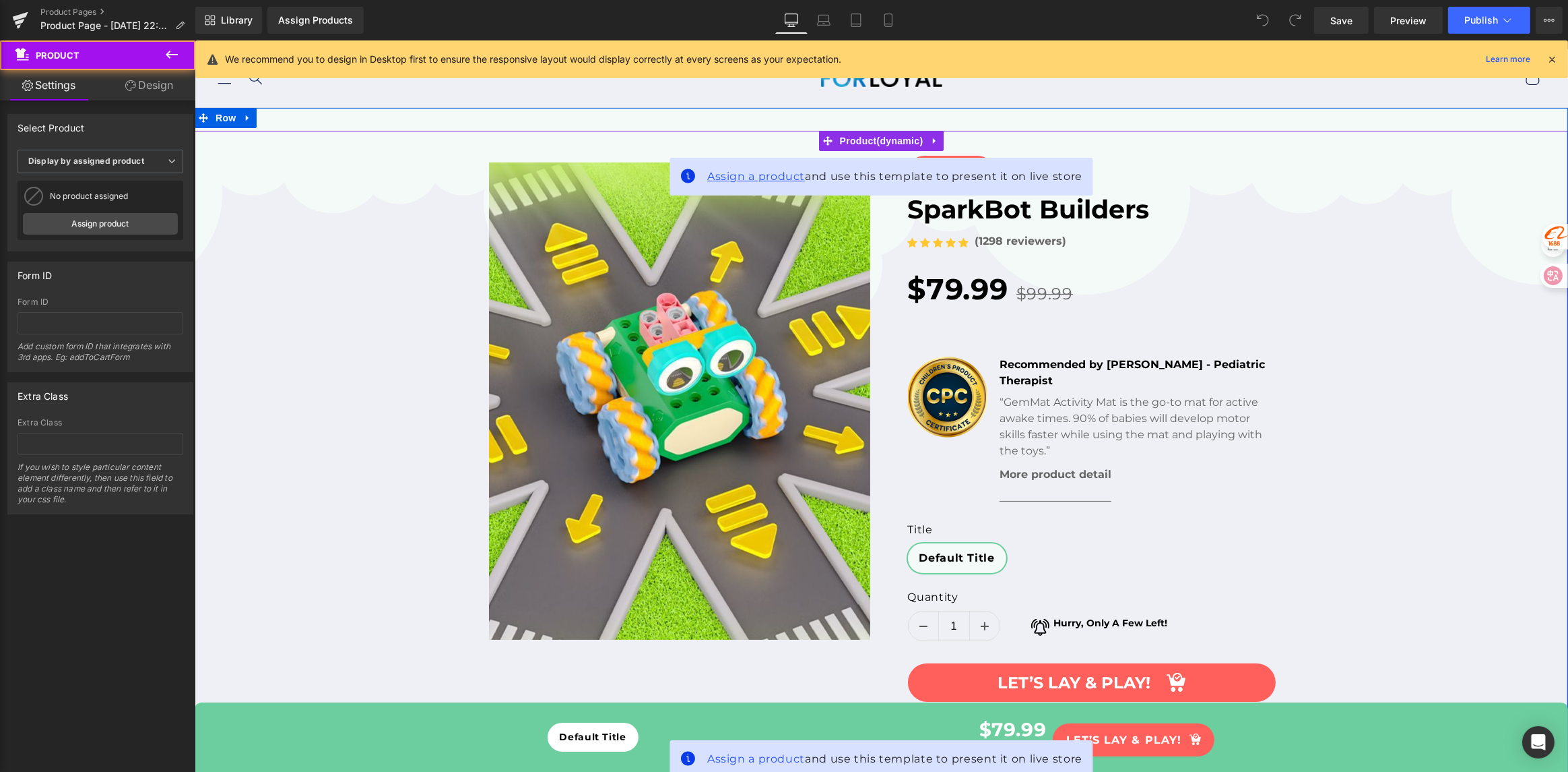
click at [770, 178] on span "Assign a product" at bounding box center [755, 176] width 97 height 13
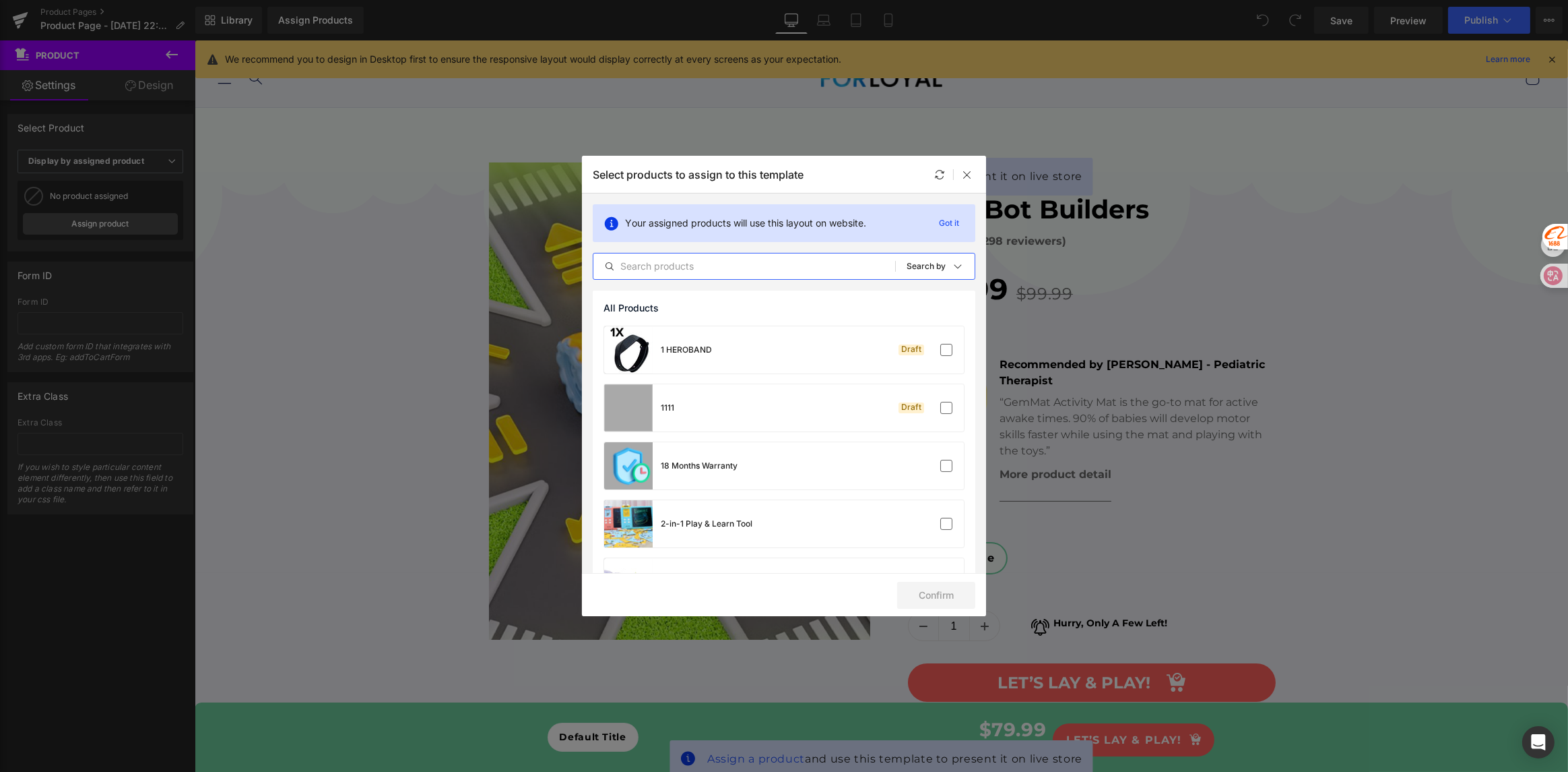
click at [702, 266] on input "text" at bounding box center [744, 266] width 302 height 16
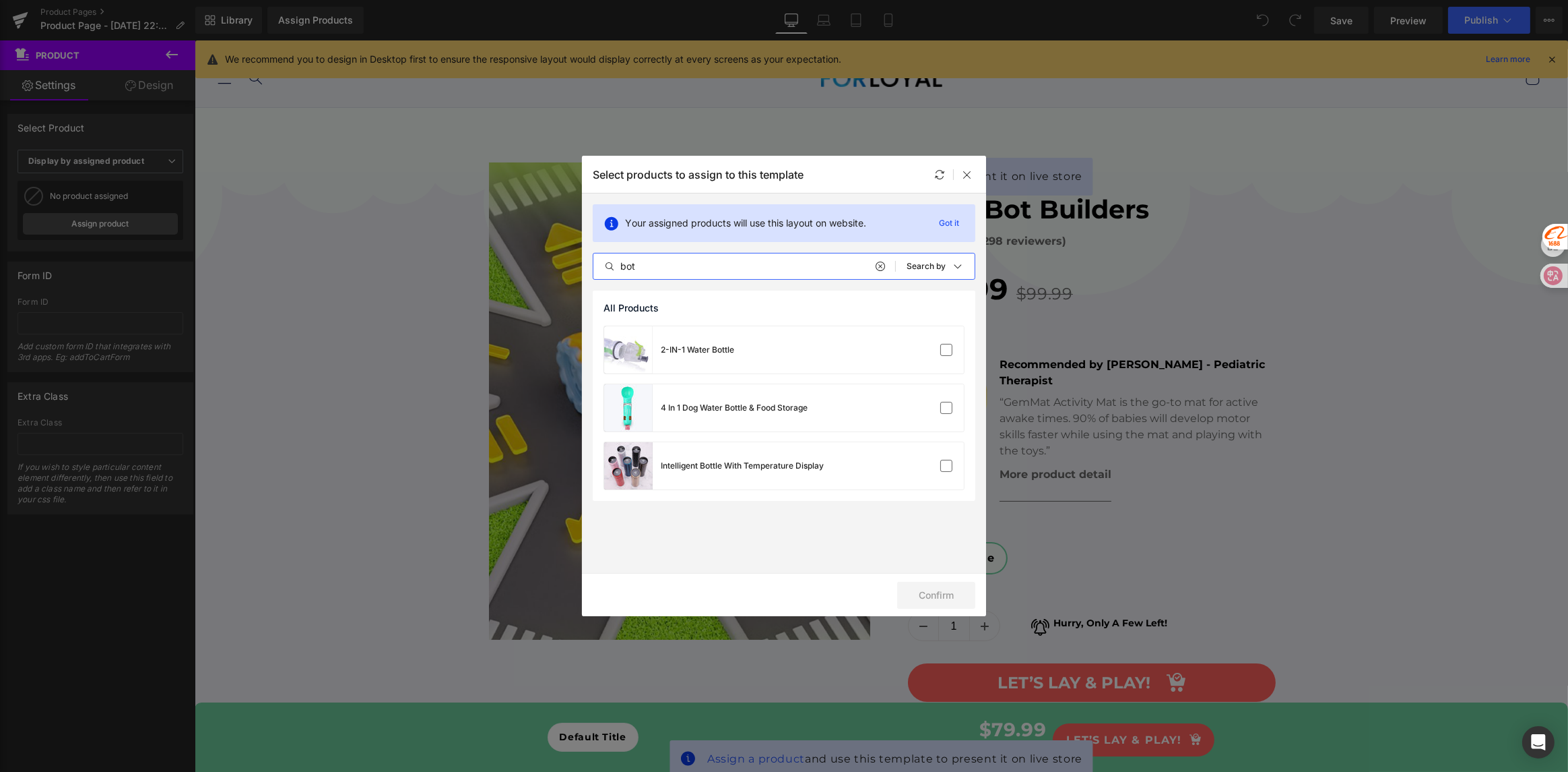
click at [668, 269] on input "bot" at bounding box center [744, 266] width 302 height 16
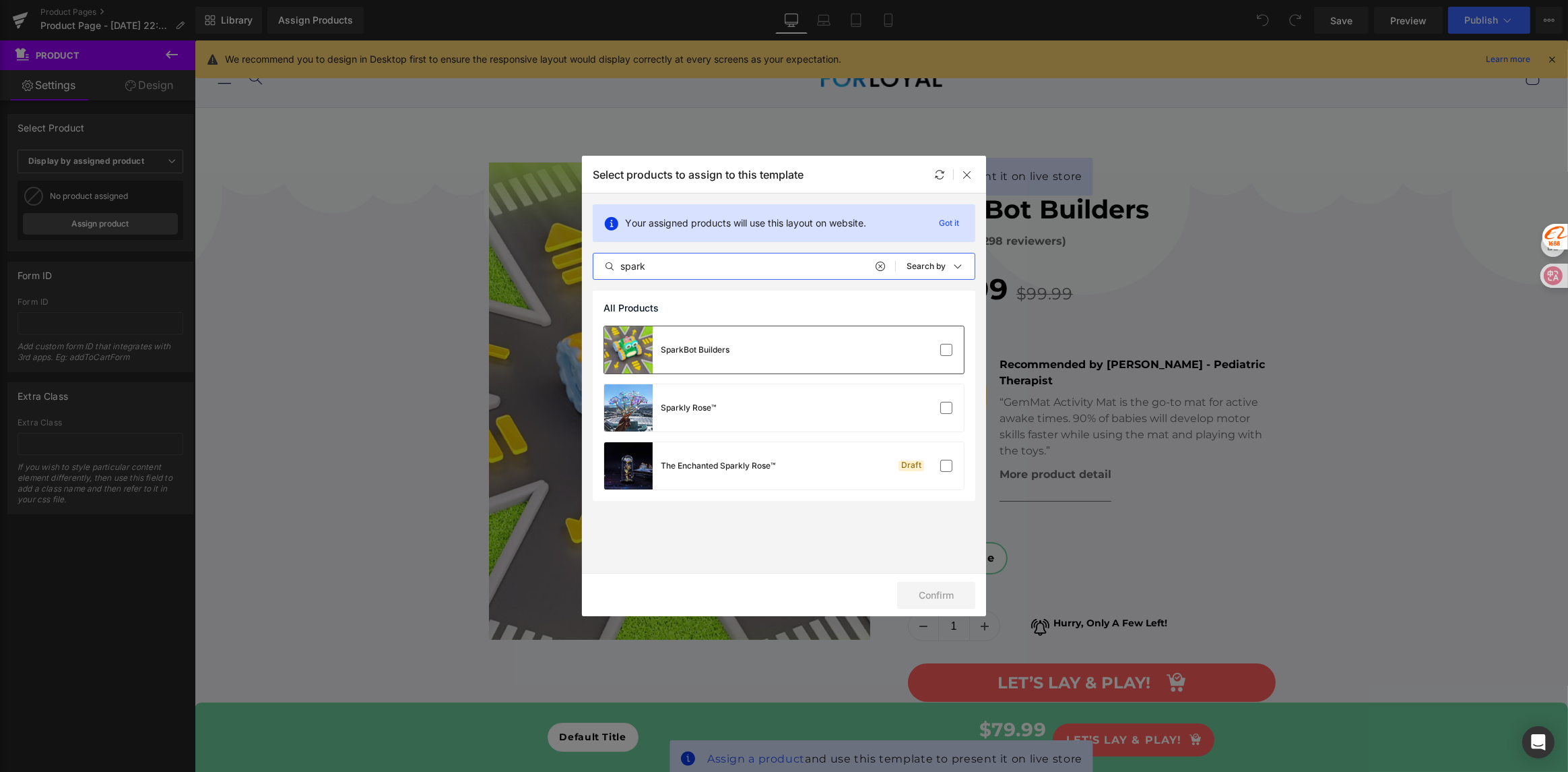
type input "spark"
click at [693, 358] on div "SparkBot Builders" at bounding box center [667, 349] width 125 height 48
click at [921, 594] on button "Confirm" at bounding box center [936, 595] width 78 height 27
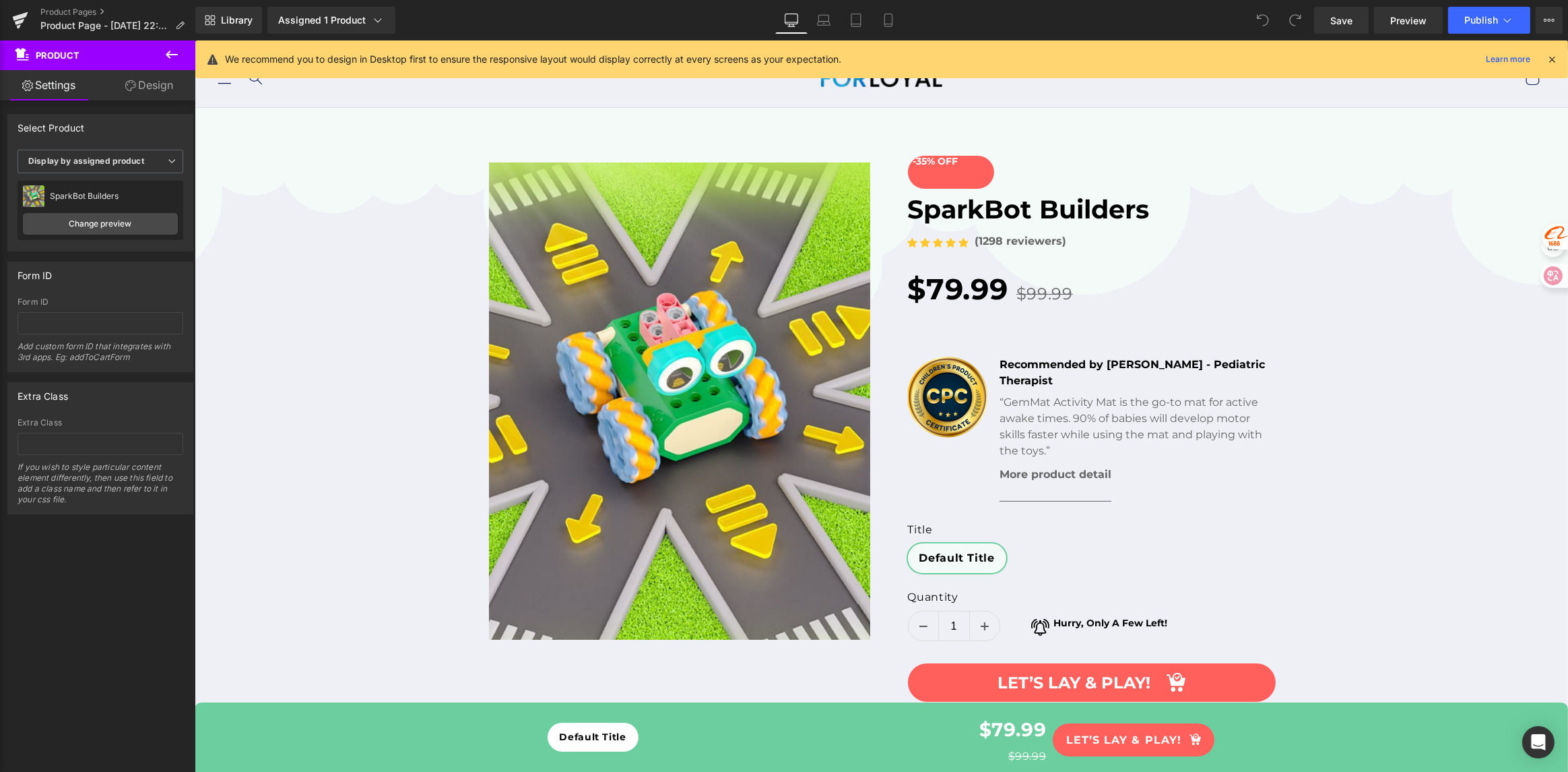
drag, startPoint x: 1551, startPoint y: 61, endPoint x: 1196, endPoint y: 28, distance: 356.5
click at [1551, 61] on icon at bounding box center [1552, 59] width 12 height 13
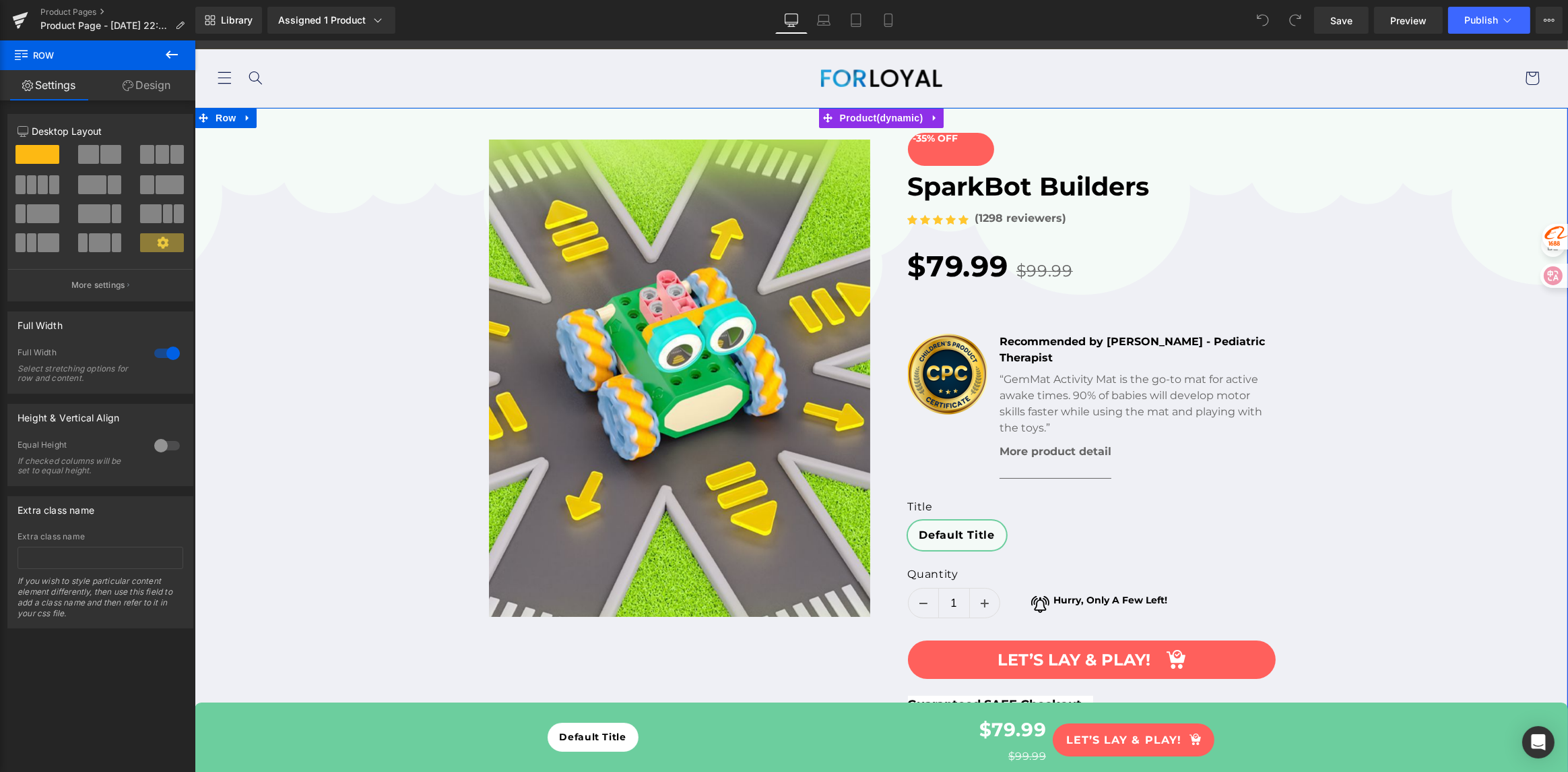
drag, startPoint x: 449, startPoint y: 178, endPoint x: 397, endPoint y: 123, distance: 75.7
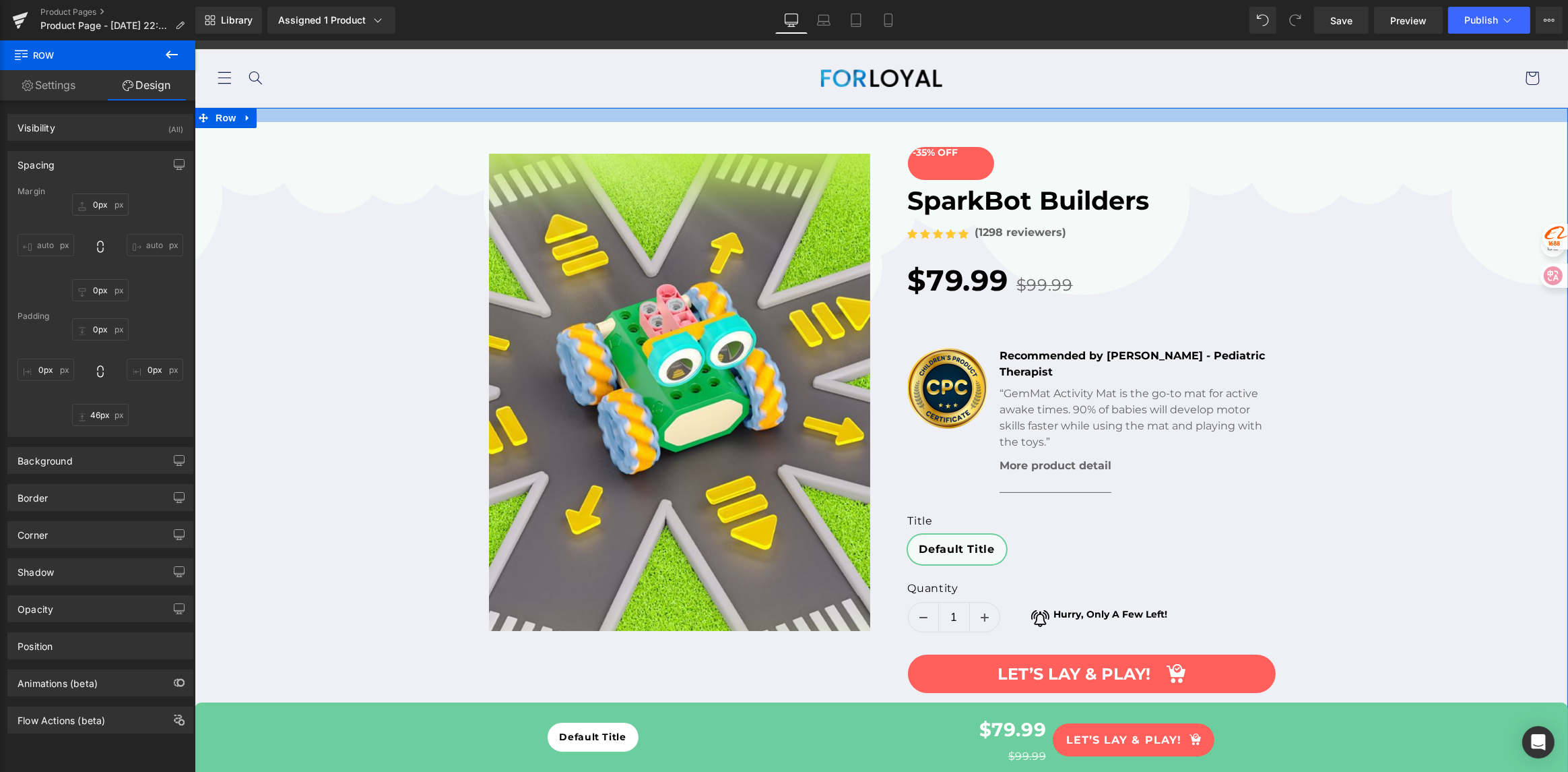
drag, startPoint x: 397, startPoint y: 110, endPoint x: 400, endPoint y: 125, distance: 15.3
click at [400, 125] on div "(P) Image List" at bounding box center [881, 476] width 1374 height 738
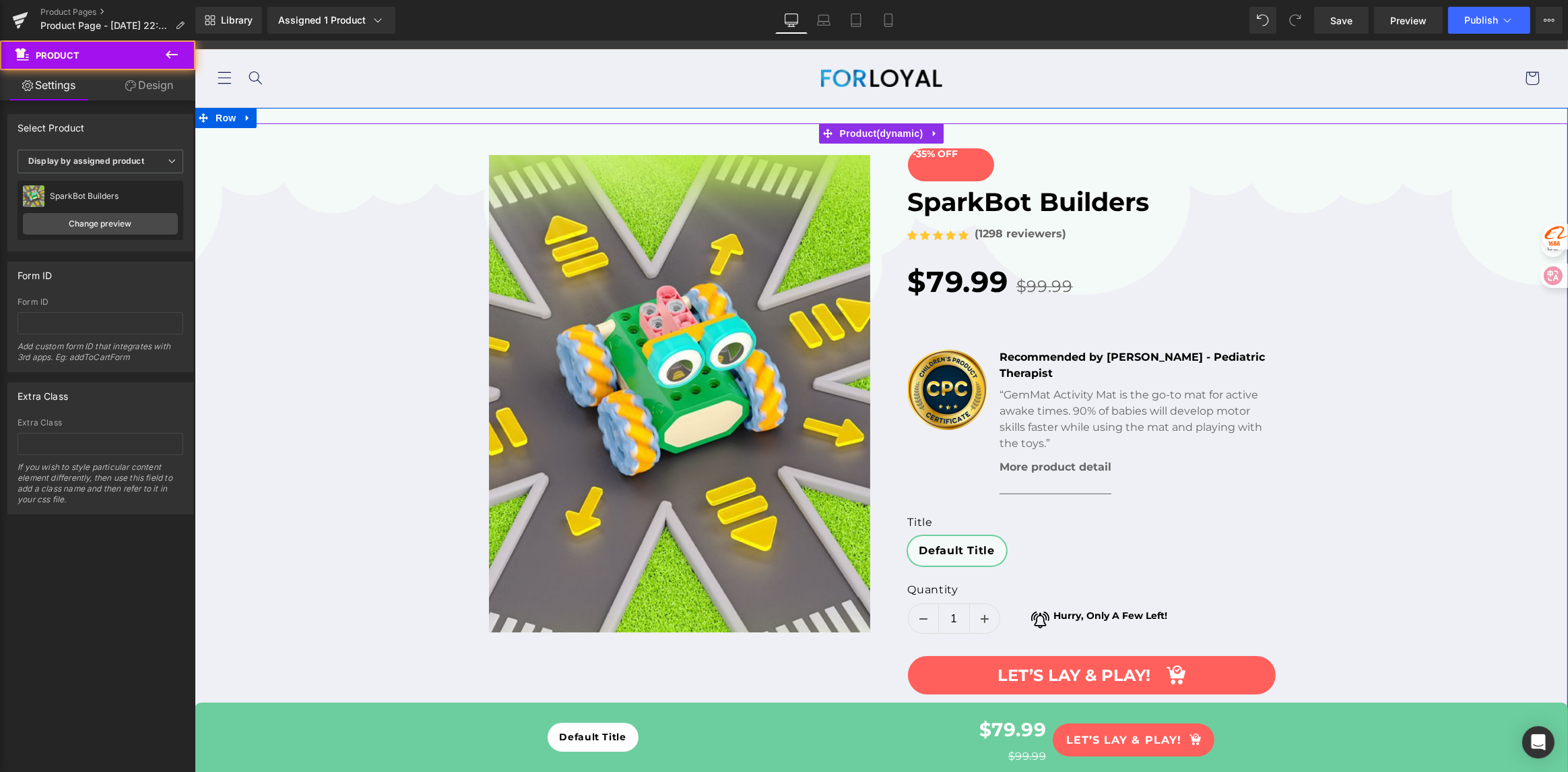
click at [1445, 358] on div "(P) Image List" at bounding box center [881, 453] width 1374 height 659
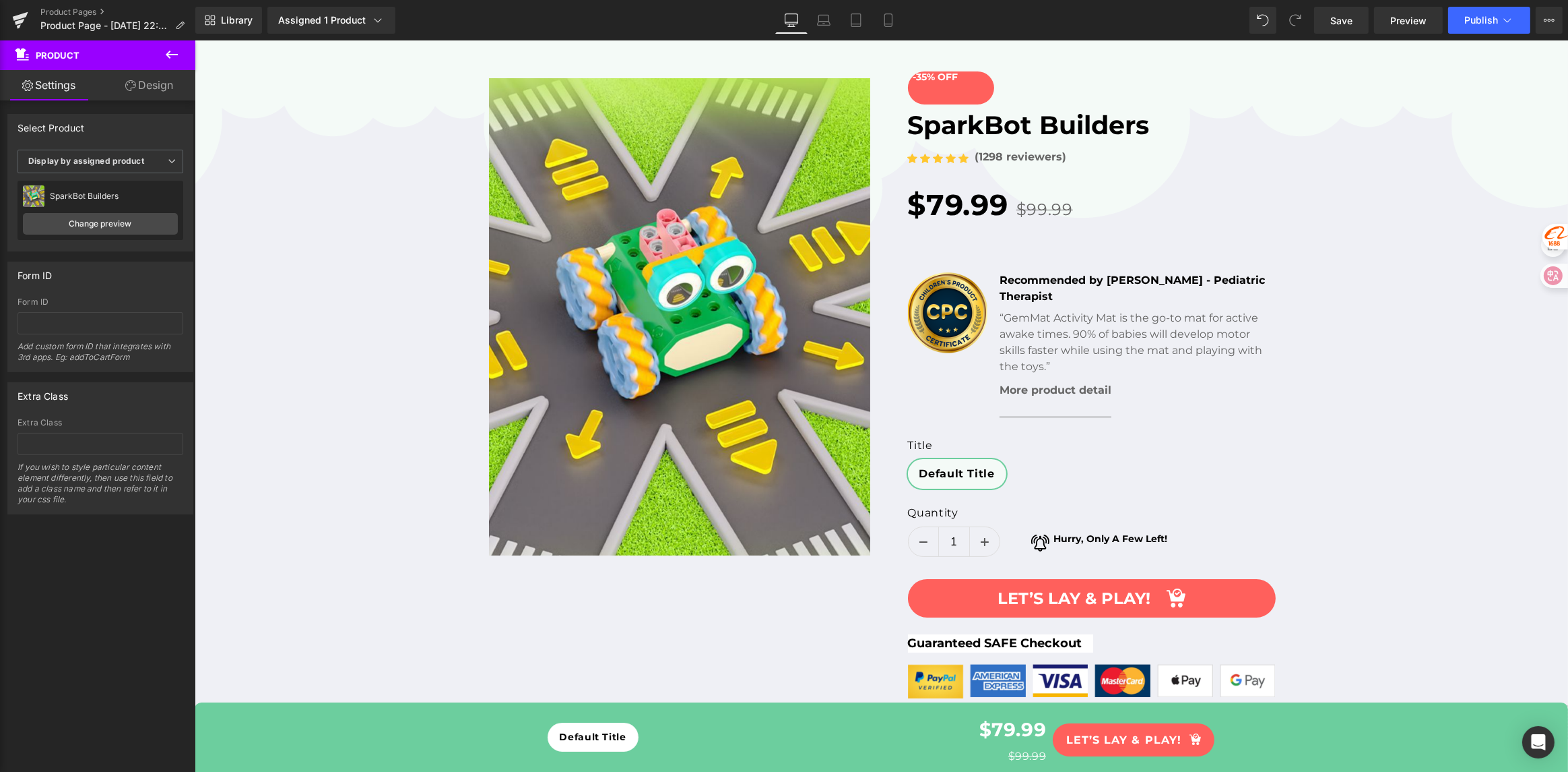
scroll to position [0, 0]
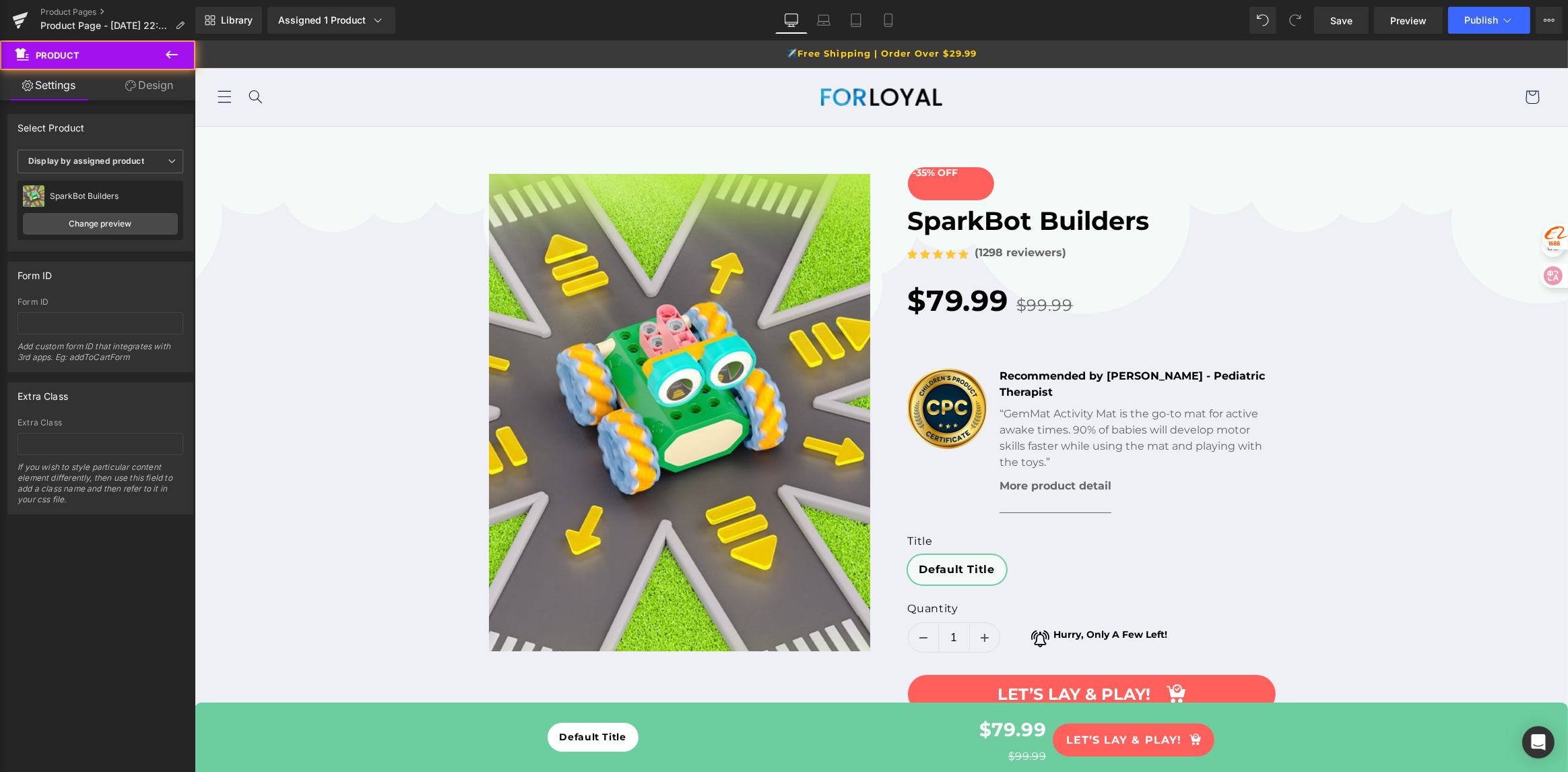
click at [1477, 218] on div "(P) Image List" at bounding box center [881, 472] width 1374 height 659
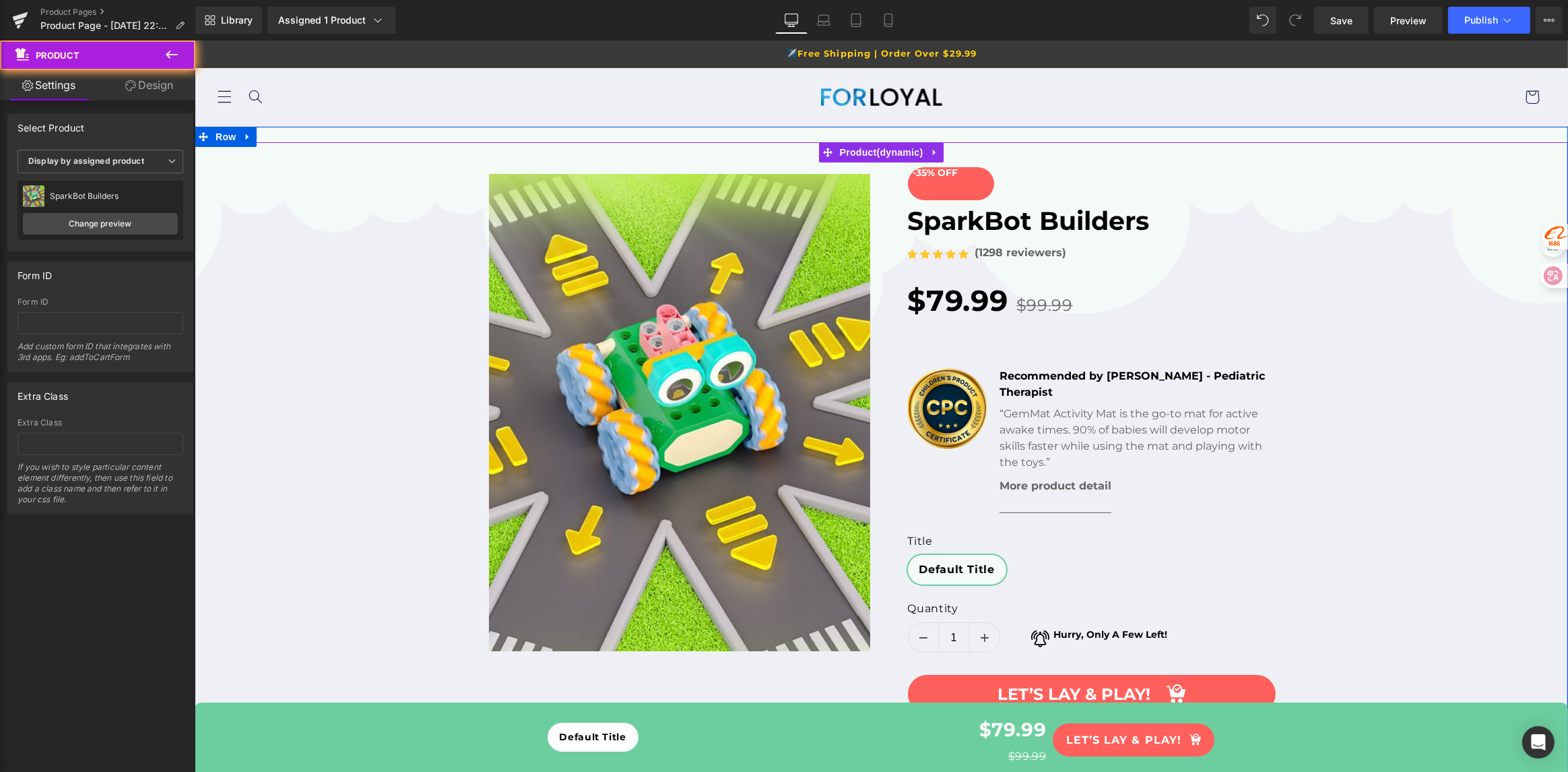
click at [1448, 355] on div "(P) Image List" at bounding box center [881, 472] width 1374 height 659
click at [410, 339] on div "(P) Image List" at bounding box center [881, 472] width 1374 height 659
click at [287, 336] on div "(P) Image List" at bounding box center [881, 472] width 1374 height 659
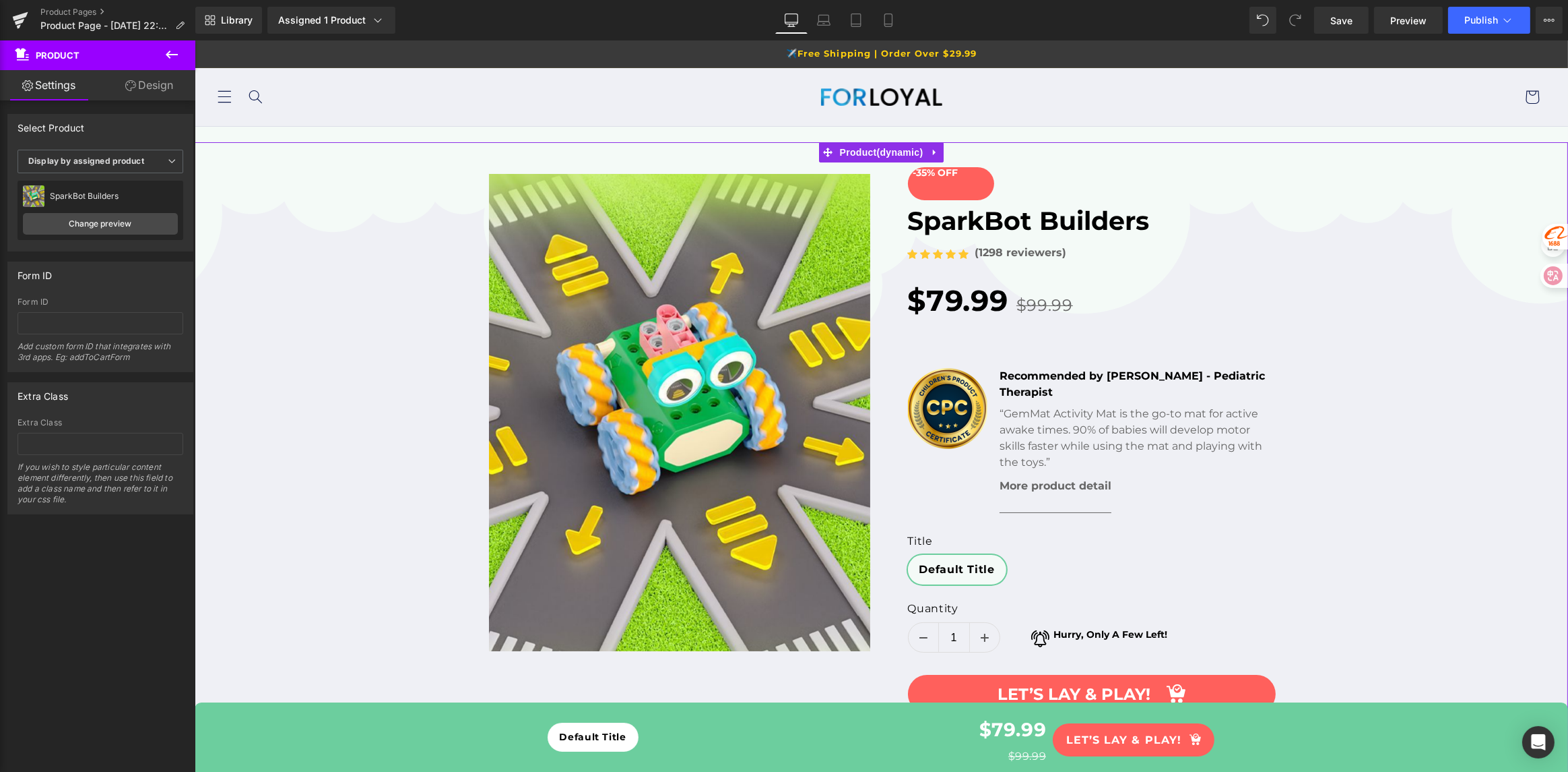
click at [117, 88] on link "Design" at bounding box center [148, 85] width 97 height 30
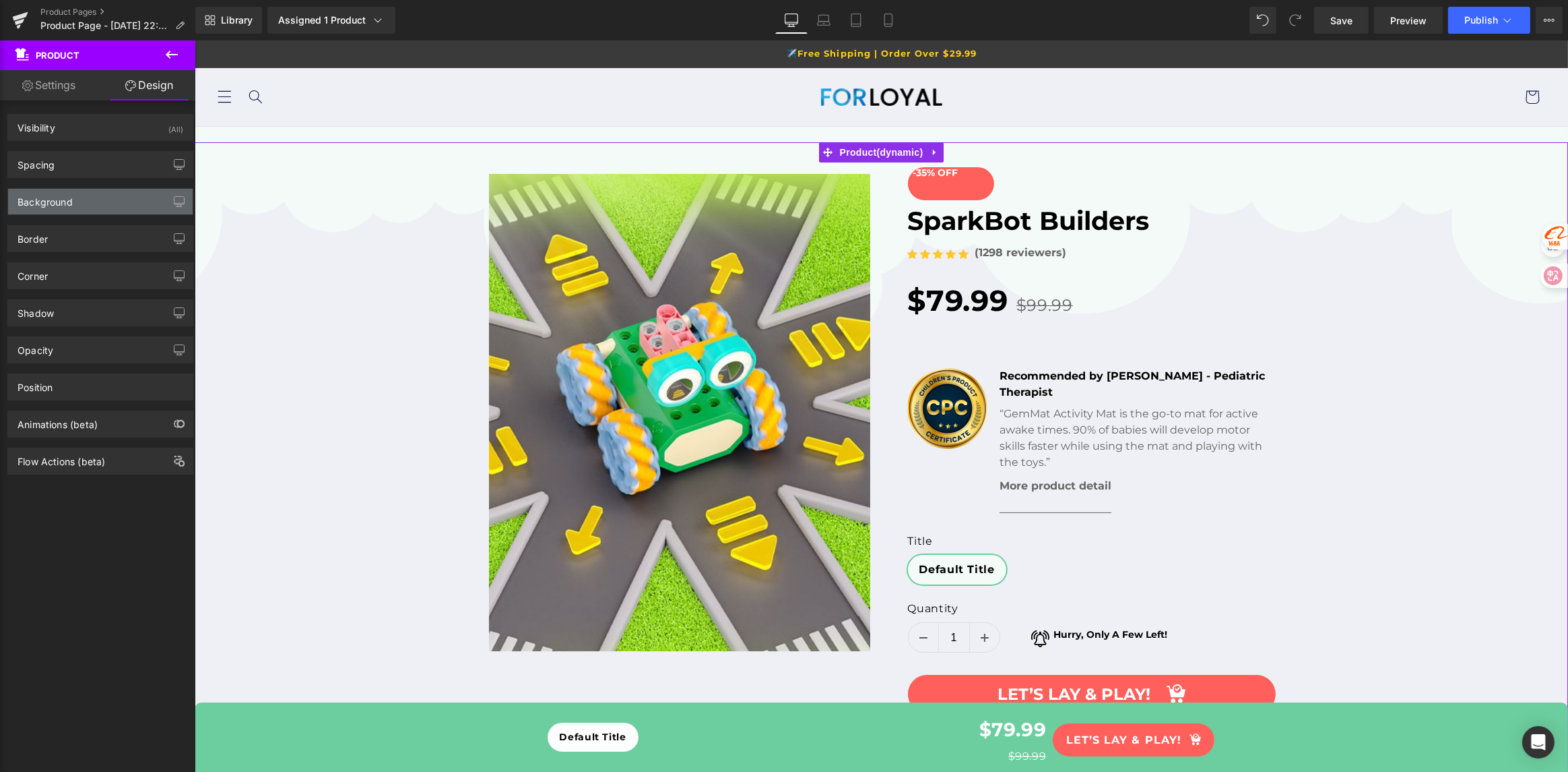
click at [106, 213] on div "Background" at bounding box center [101, 201] width 185 height 26
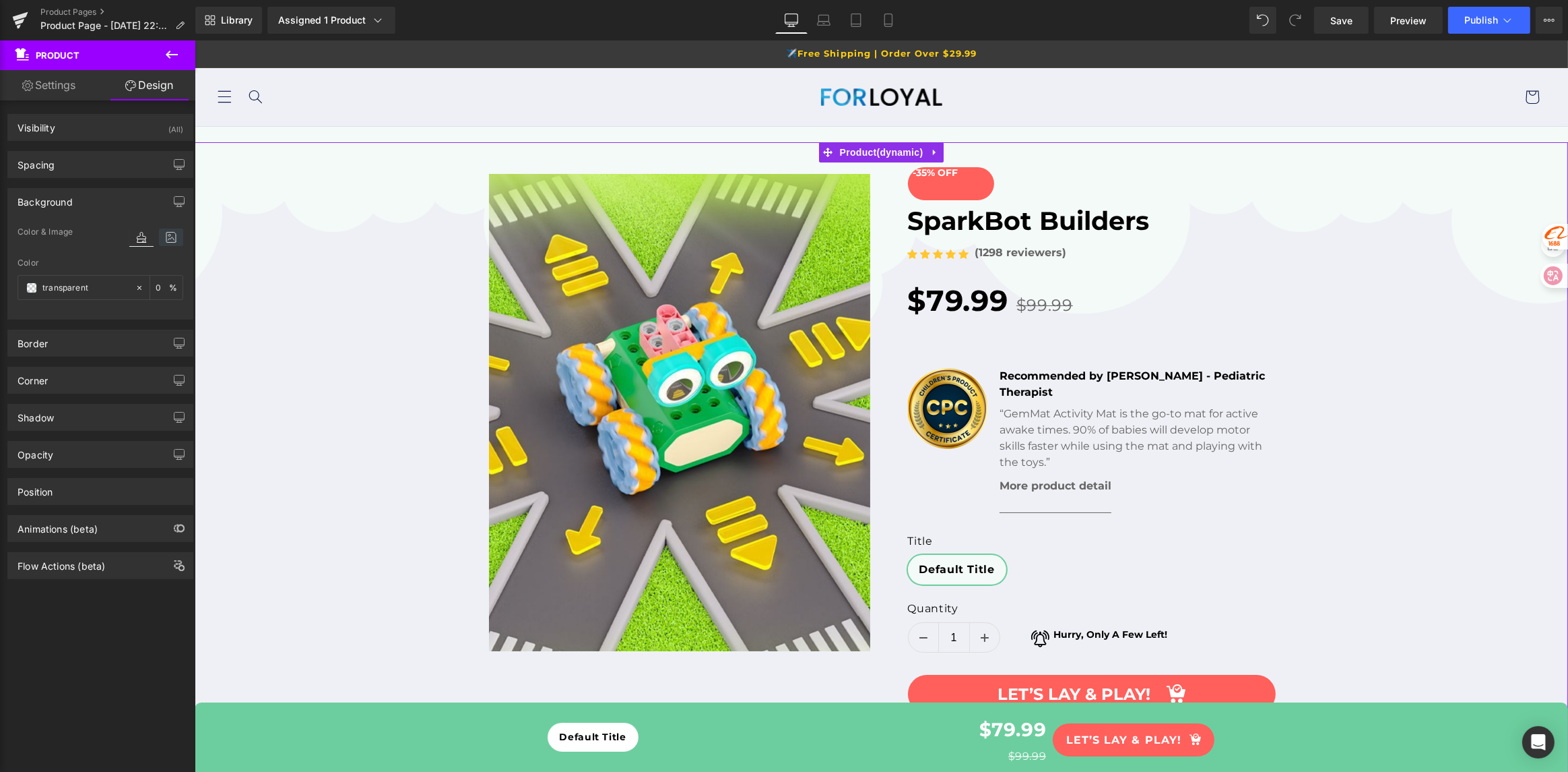
click at [163, 238] on icon at bounding box center [171, 237] width 24 height 18
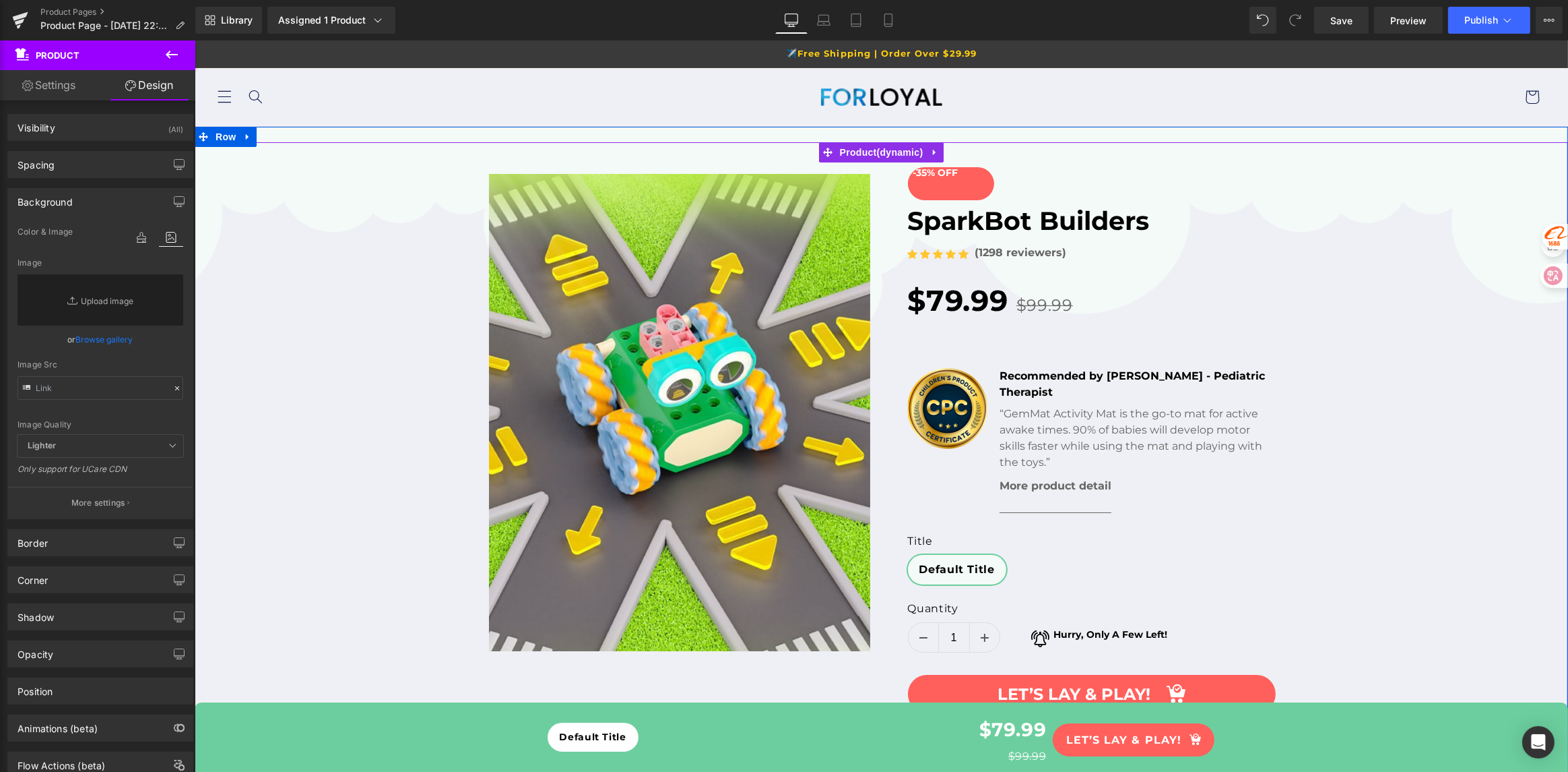
click at [284, 363] on div "(P) Image List" at bounding box center [881, 472] width 1374 height 659
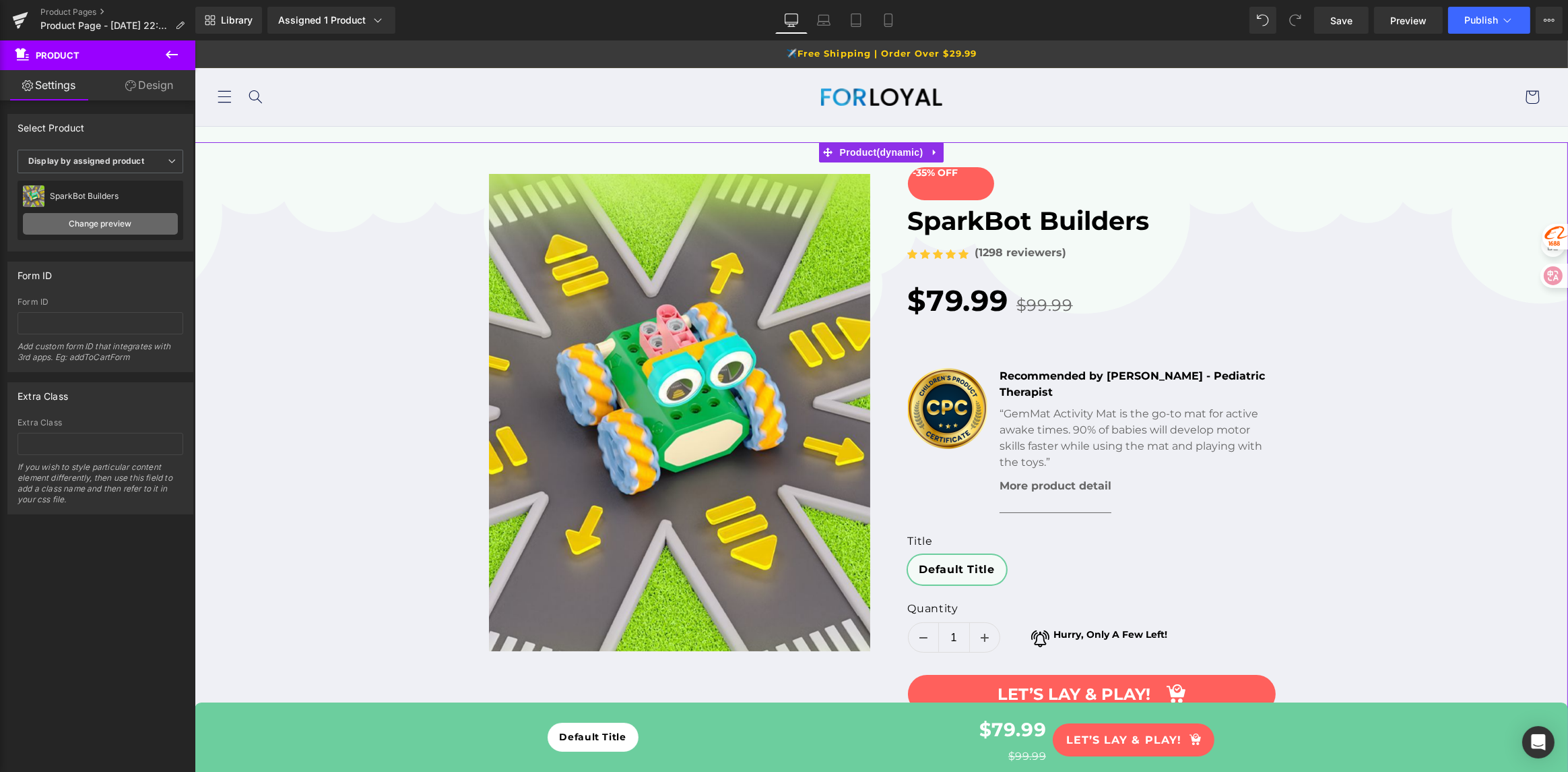
click at [114, 224] on link "Change preview" at bounding box center [100, 224] width 155 height 22
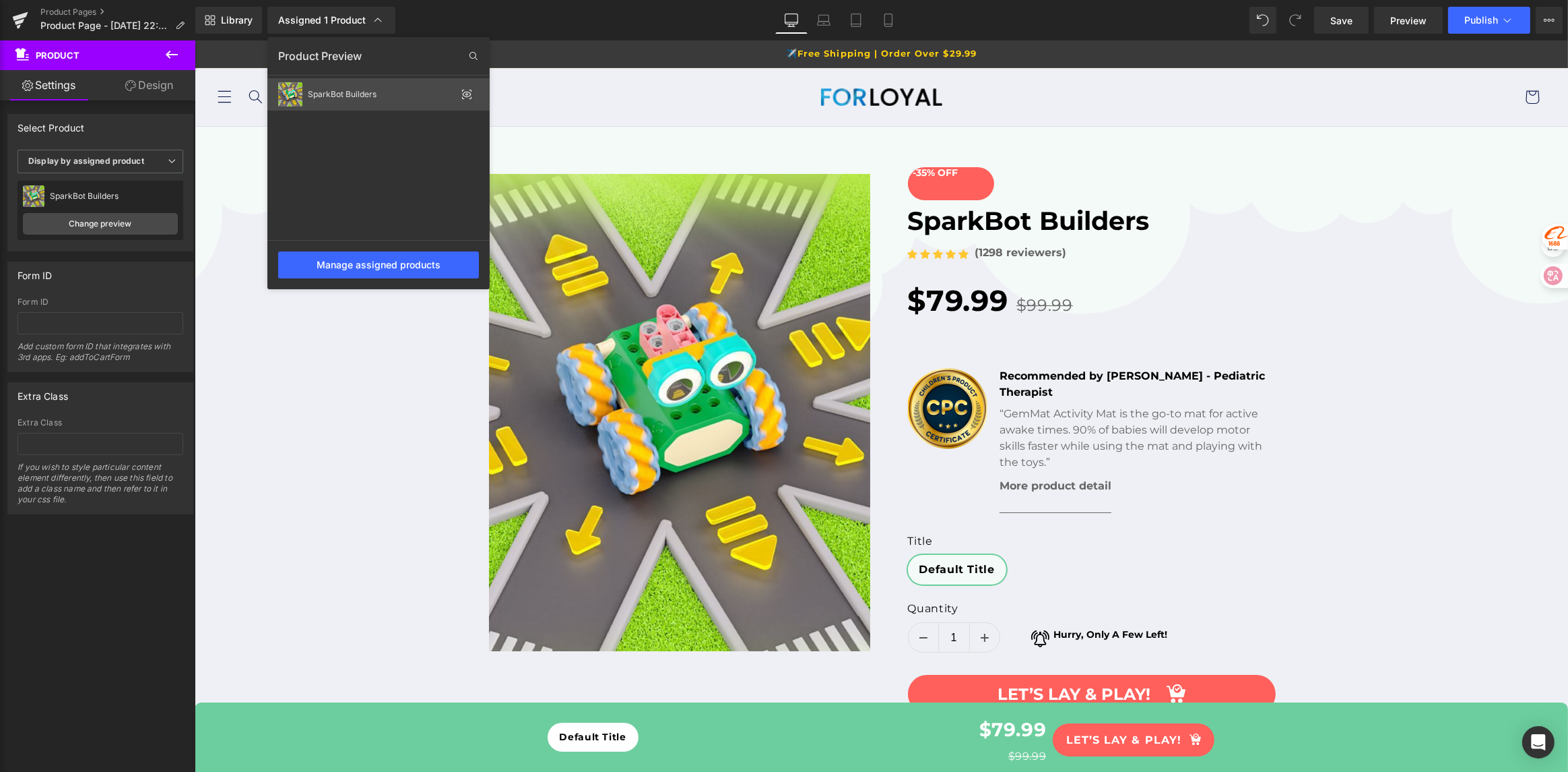
click at [470, 93] on icon at bounding box center [467, 94] width 11 height 11
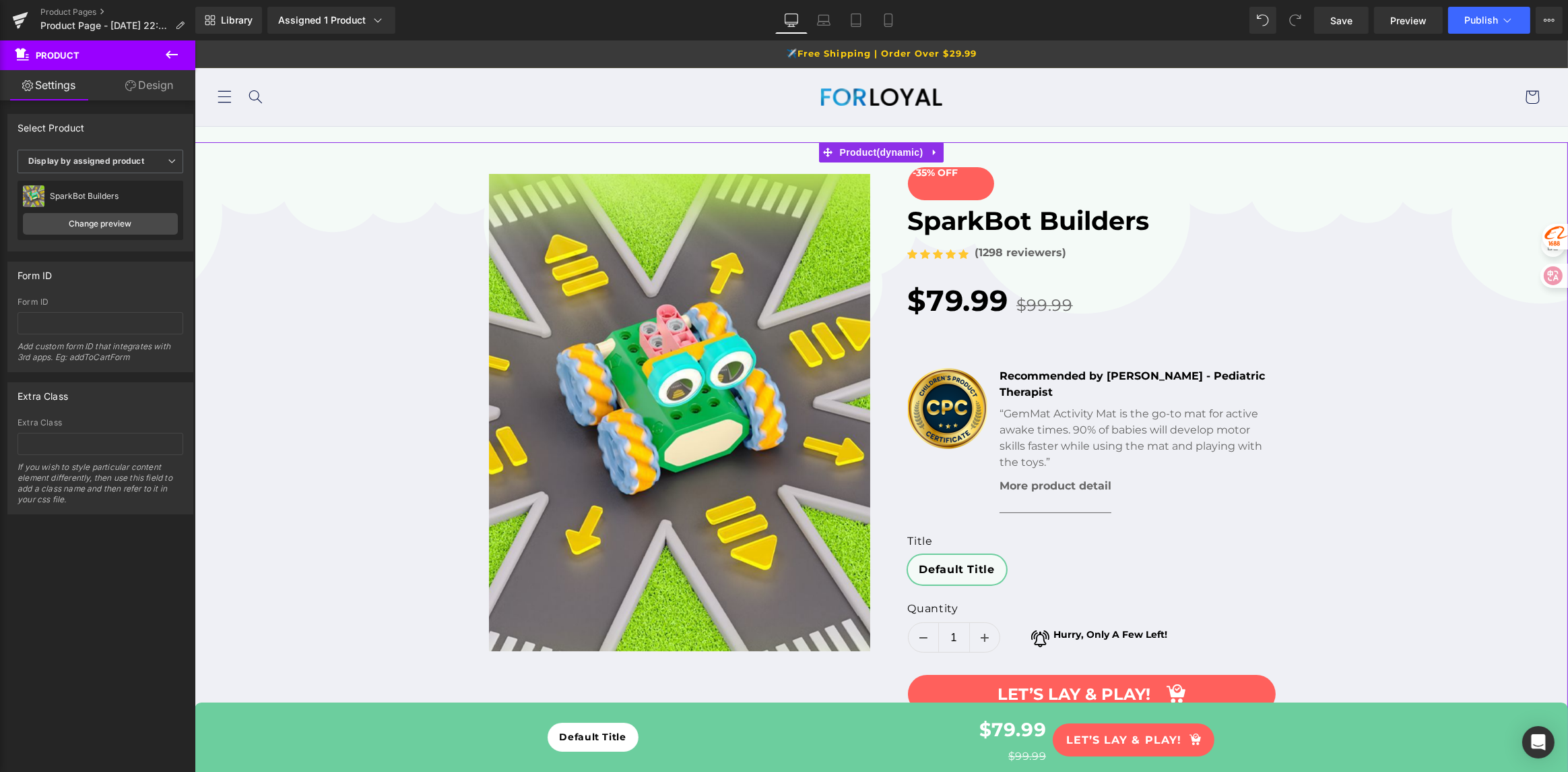
click at [150, 83] on link "Design" at bounding box center [148, 85] width 97 height 30
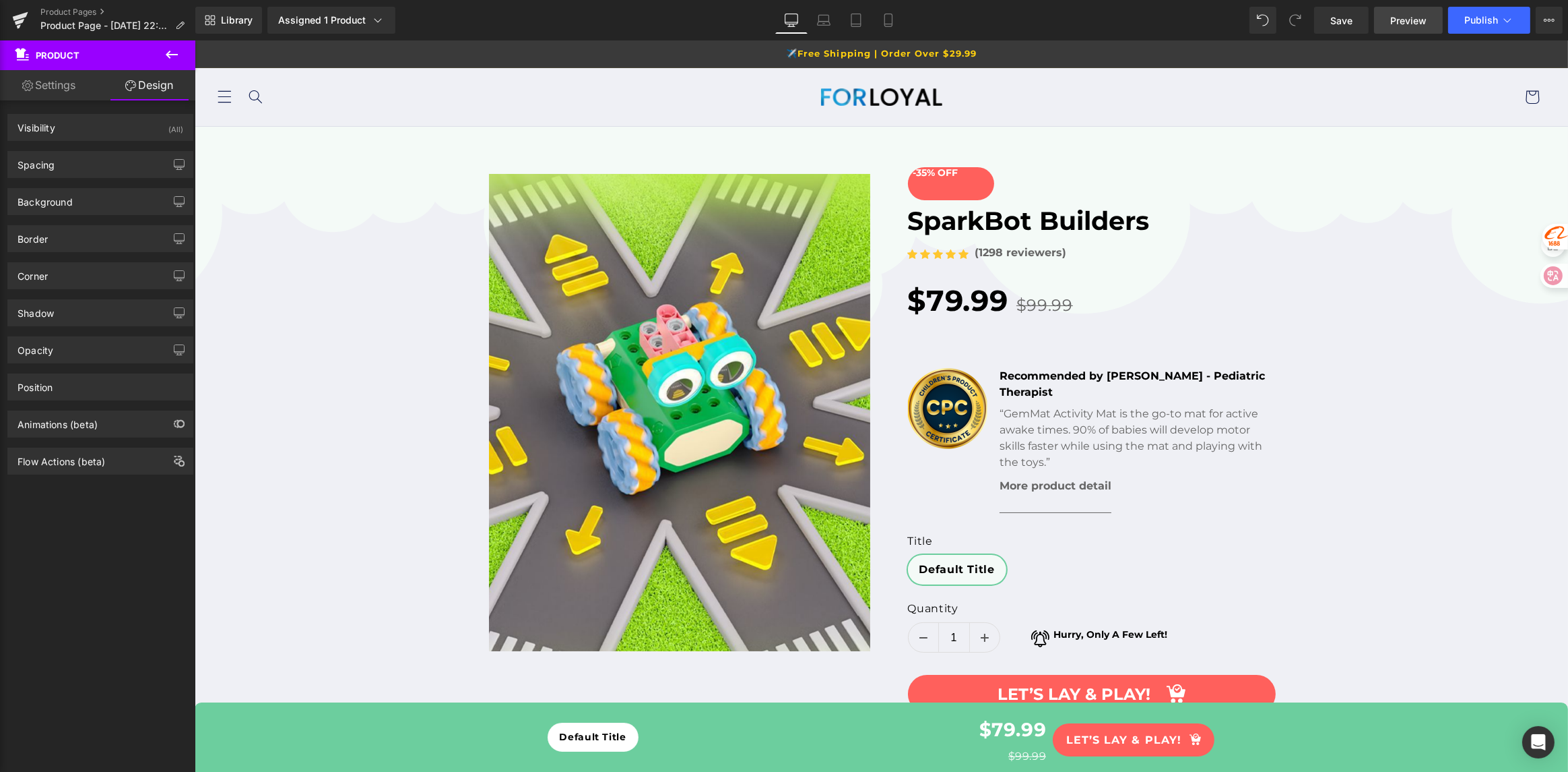
click at [1416, 23] on span "Preview" at bounding box center [1409, 20] width 37 height 14
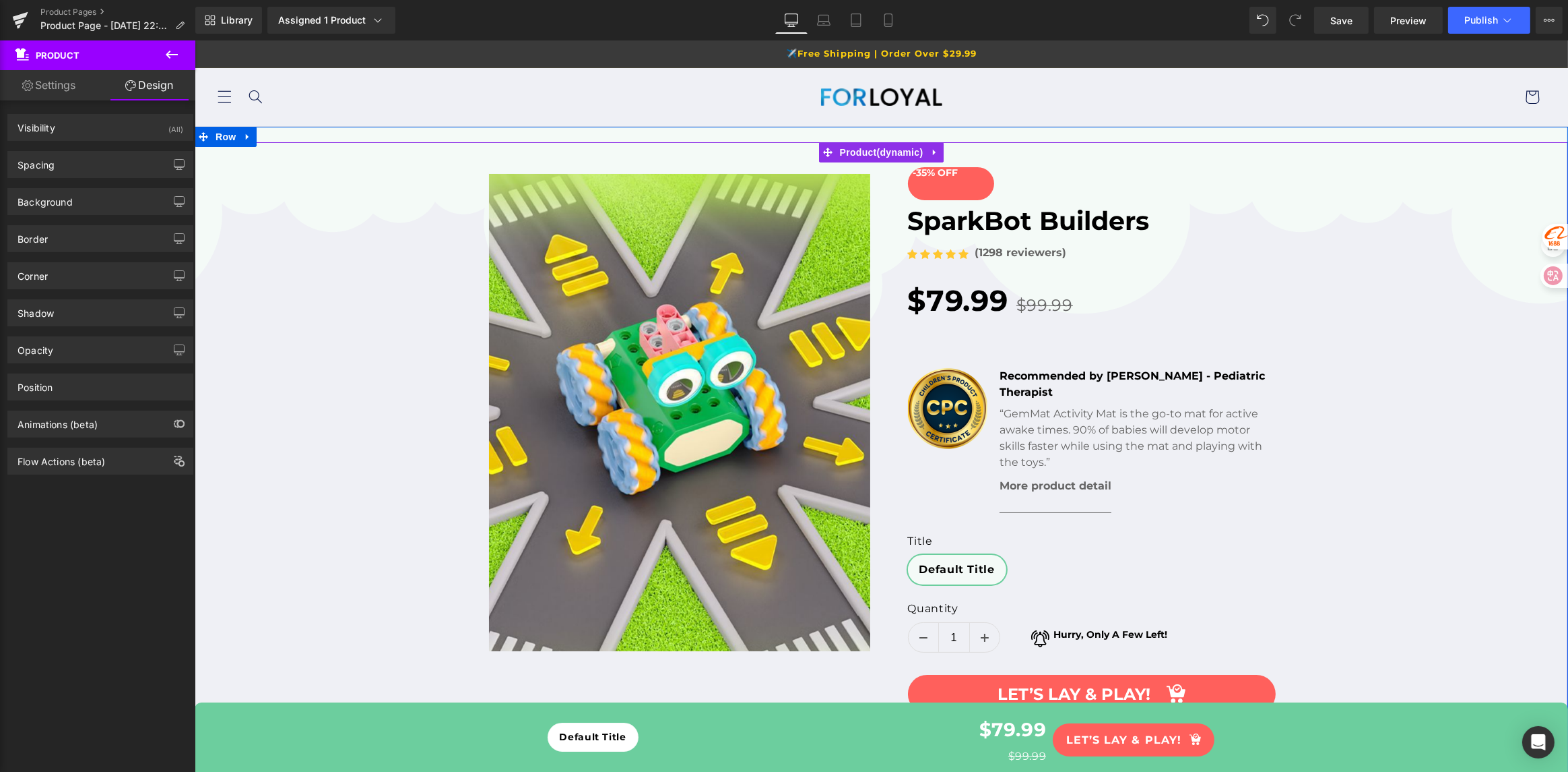
click at [1346, 242] on div "(P) Image List" at bounding box center [881, 472] width 1374 height 659
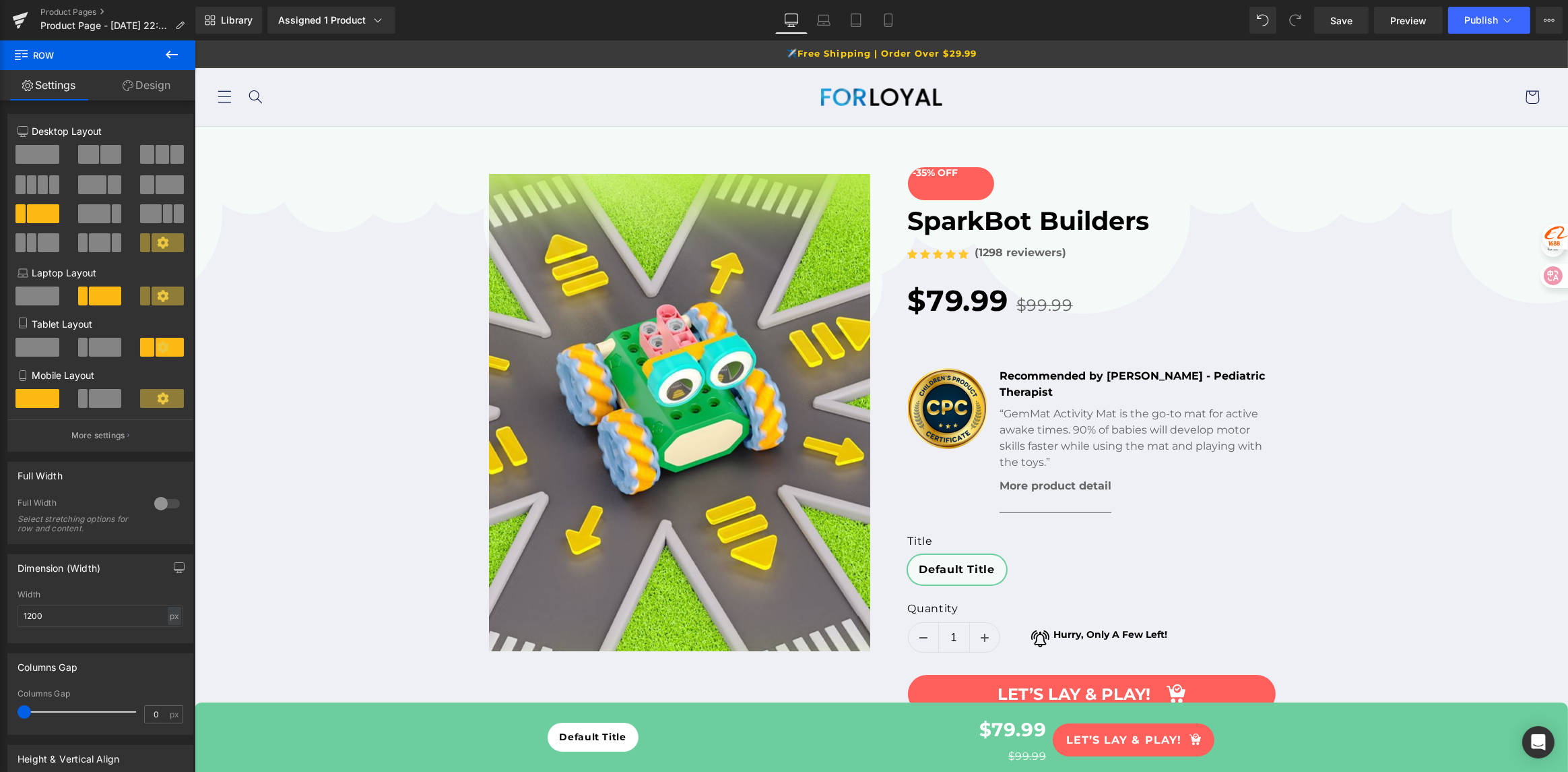
drag, startPoint x: 1277, startPoint y: 399, endPoint x: 1284, endPoint y: -82, distance: 481.1
click at [26, 24] on icon at bounding box center [20, 20] width 16 height 33
